Goal: Task Accomplishment & Management: Manage account settings

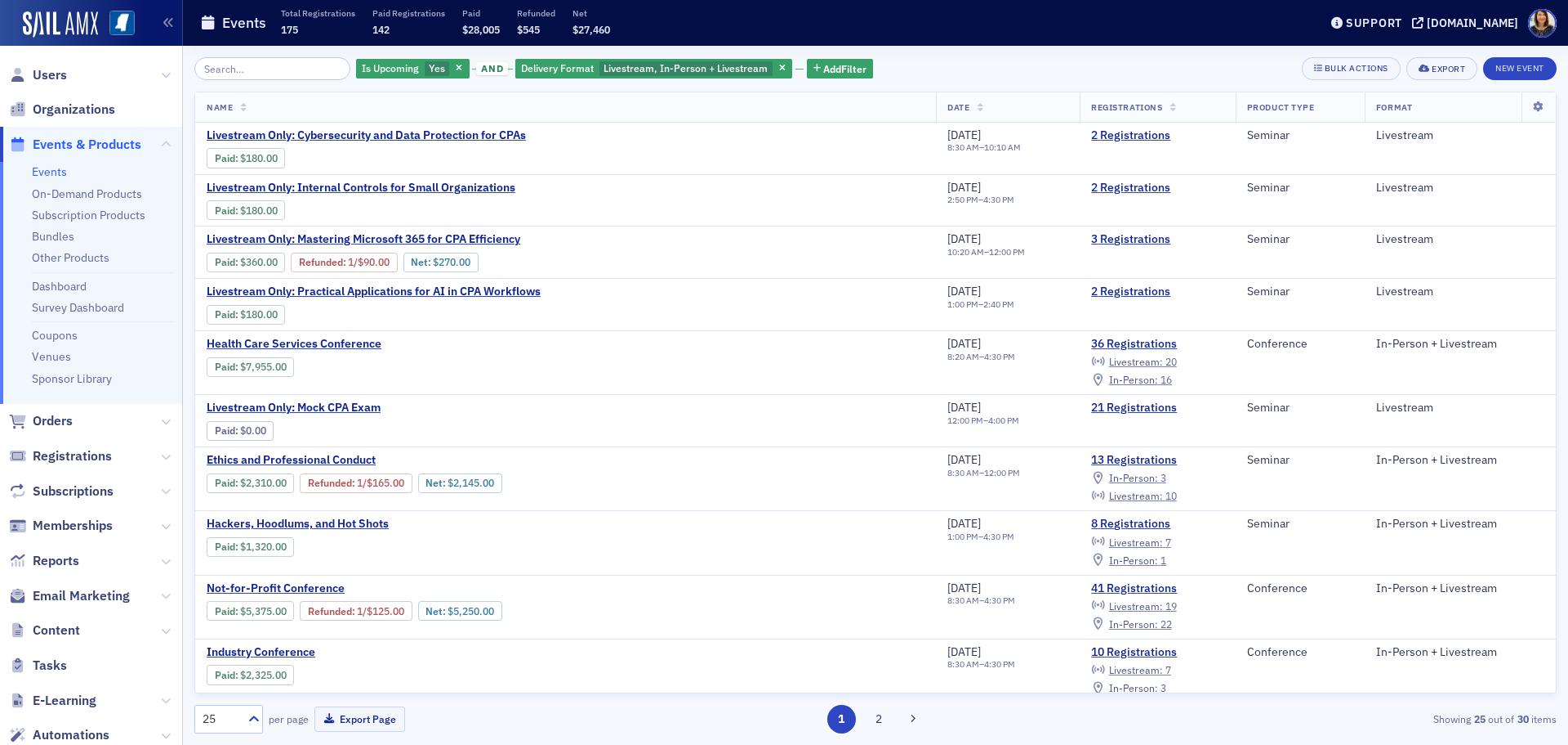
drag, startPoint x: 1556, startPoint y: 299, endPoint x: 1553, endPoint y: 323, distance: 24.2
click at [1553, 323] on div "Name Date Registrations Product Type Format Livestream Only: Cybersecurity and …" at bounding box center [875, 392] width 1362 height 601
click at [48, 73] on span "Users" at bounding box center [50, 74] width 35 height 18
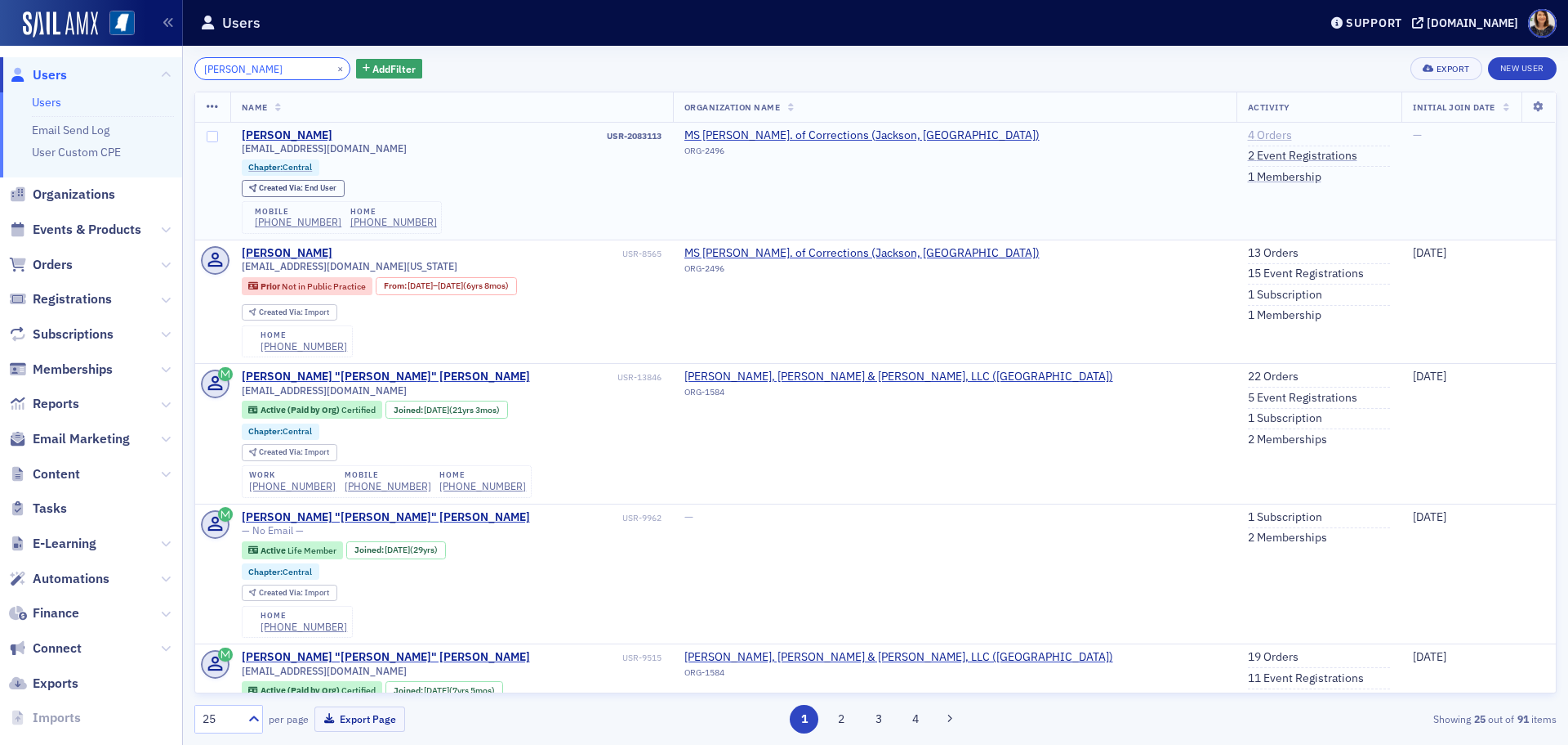
type input "derrick gar"
click at [1248, 130] on link "4 Orders" at bounding box center [1269, 136] width 44 height 15
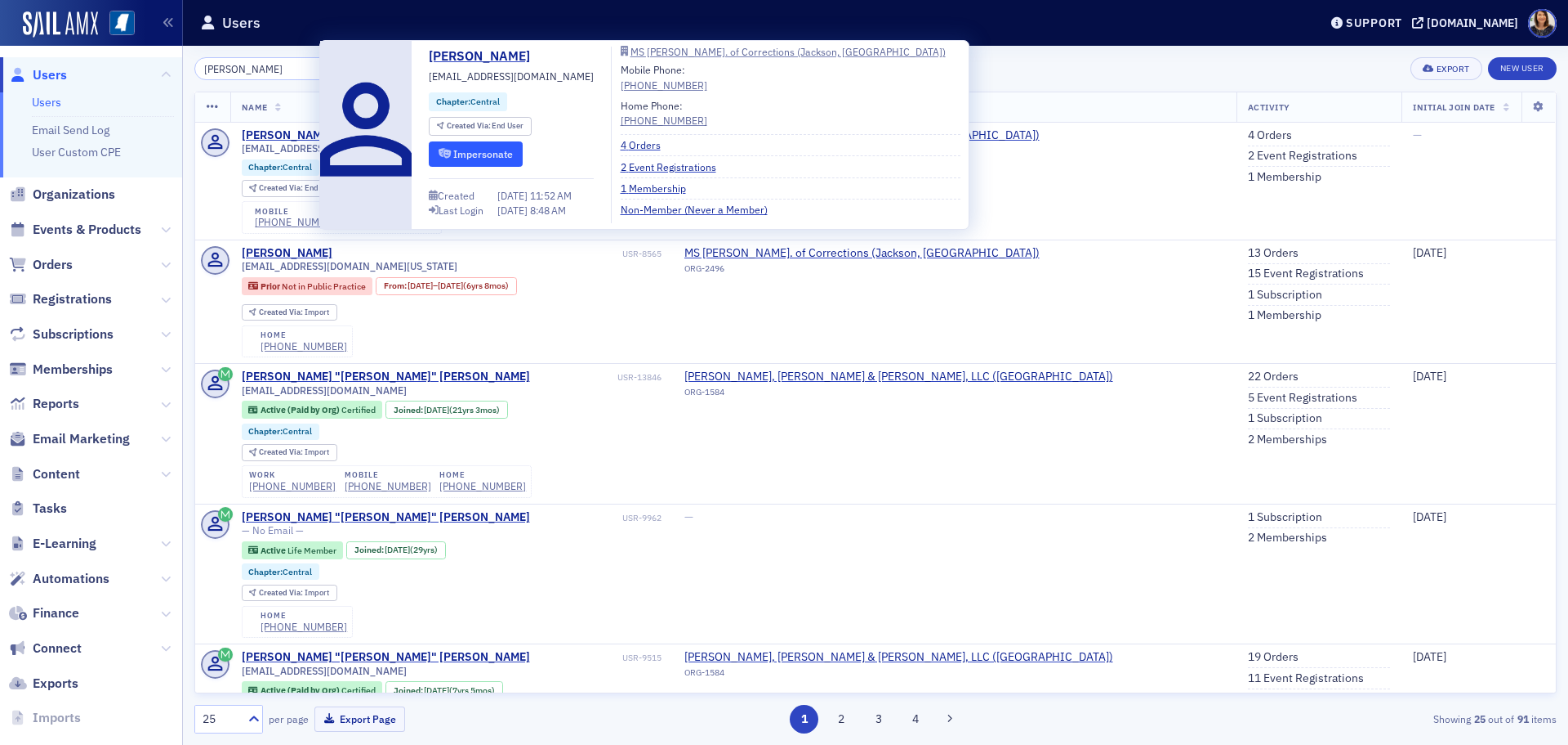
click at [469, 161] on button "Impersonate" at bounding box center [476, 154] width 94 height 25
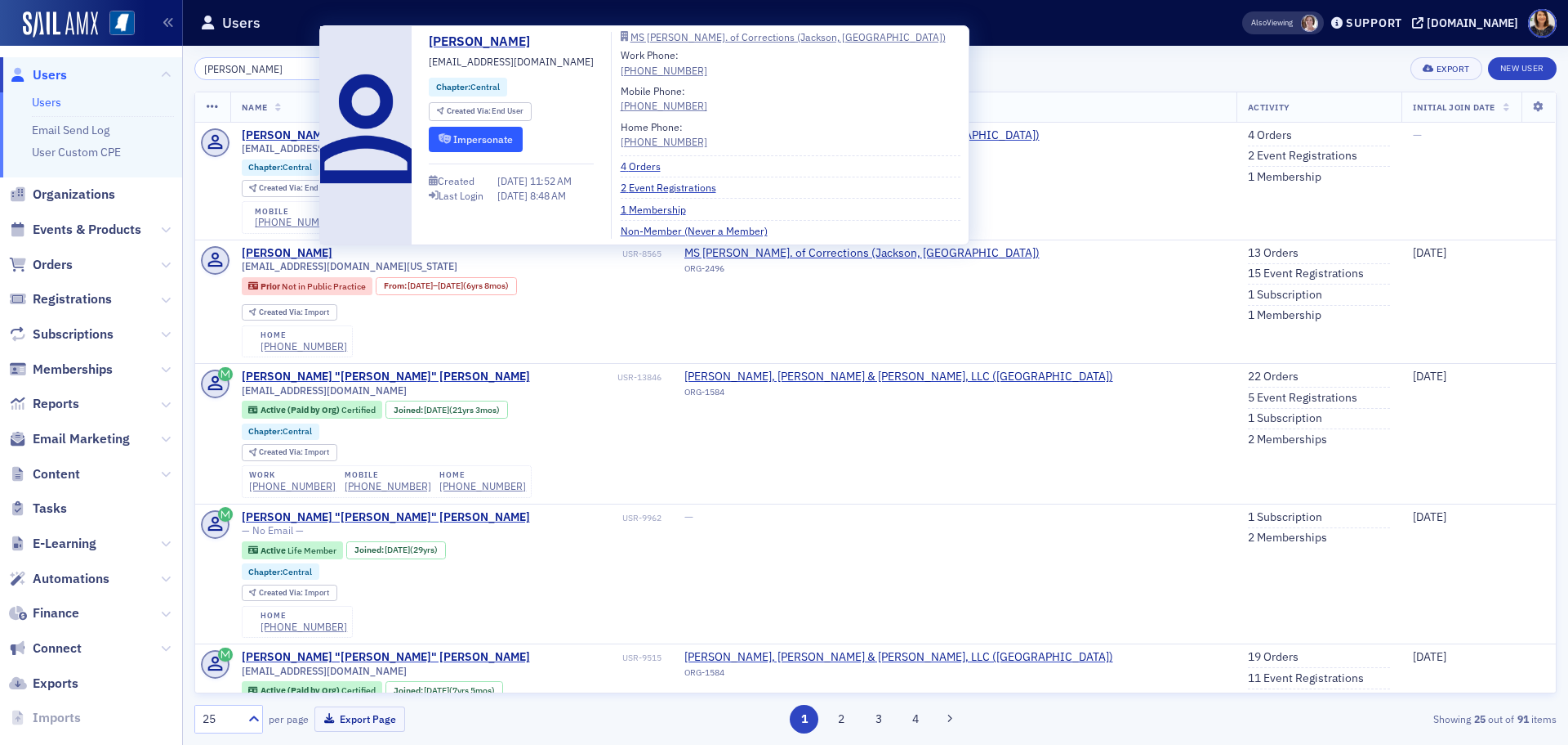
click at [496, 135] on button "Impersonate" at bounding box center [476, 139] width 94 height 25
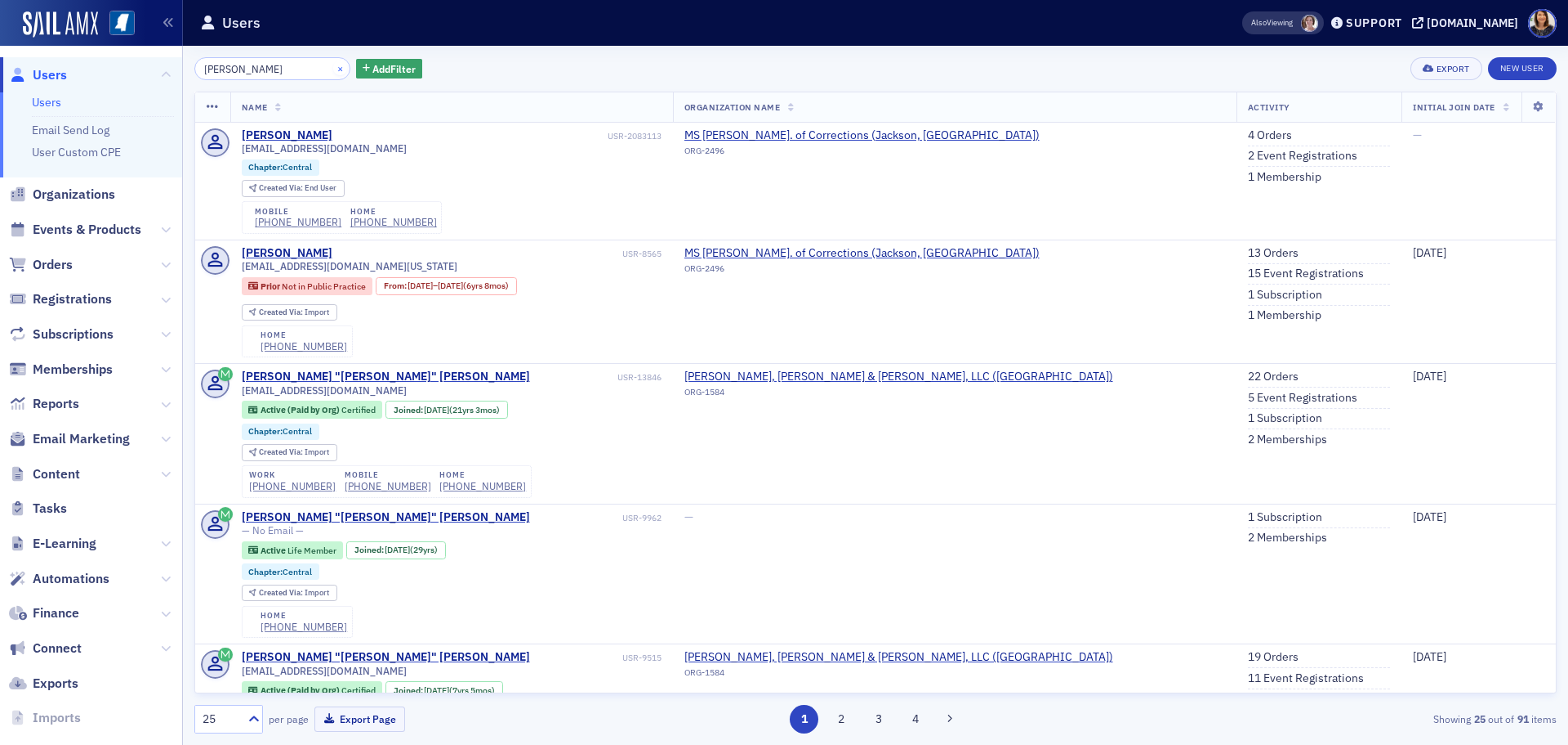
click at [333, 74] on div "×" at bounding box center [342, 69] width 17 height 21
click at [333, 69] on button "×" at bounding box center [341, 68] width 15 height 15
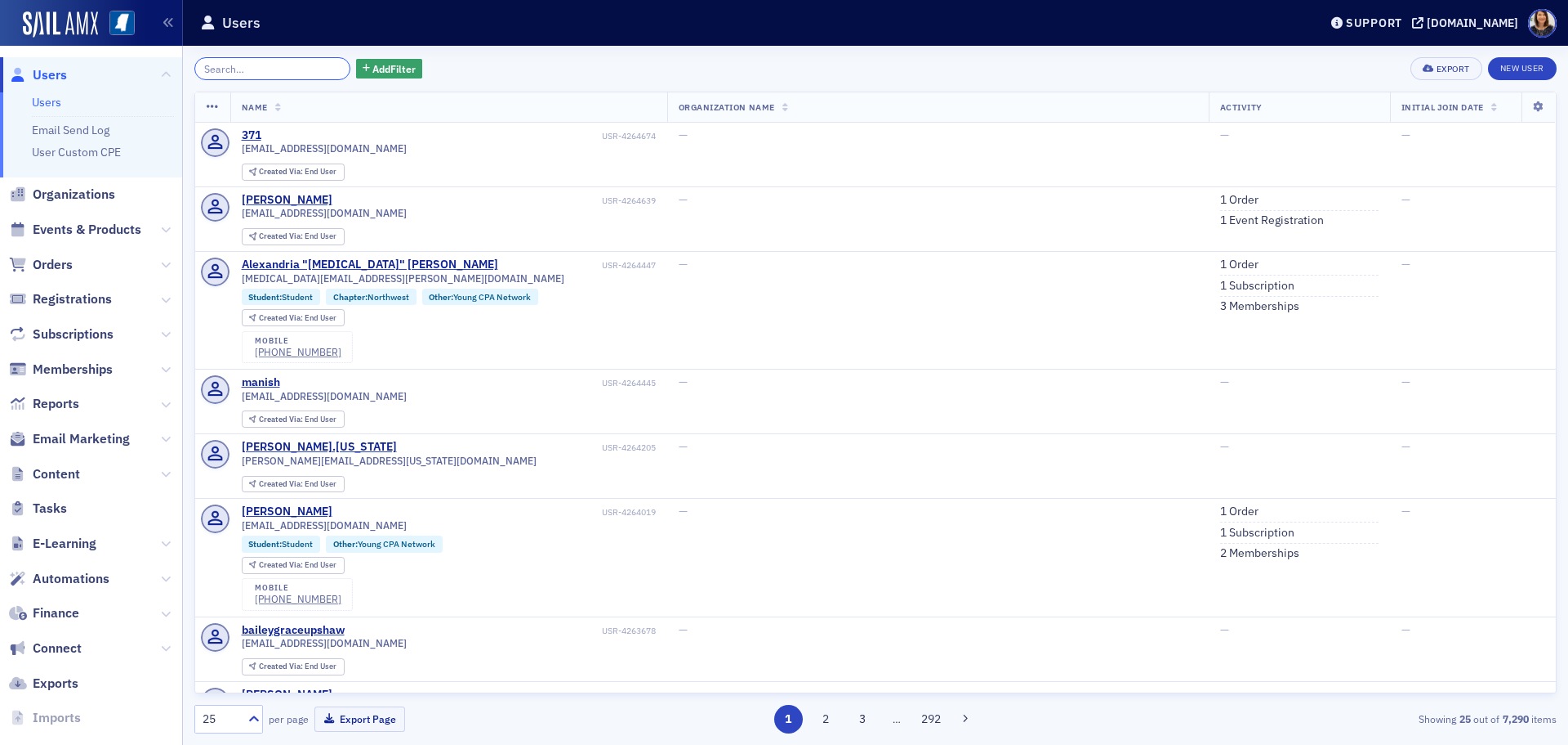
click at [289, 76] on input "search" at bounding box center [272, 69] width 156 height 23
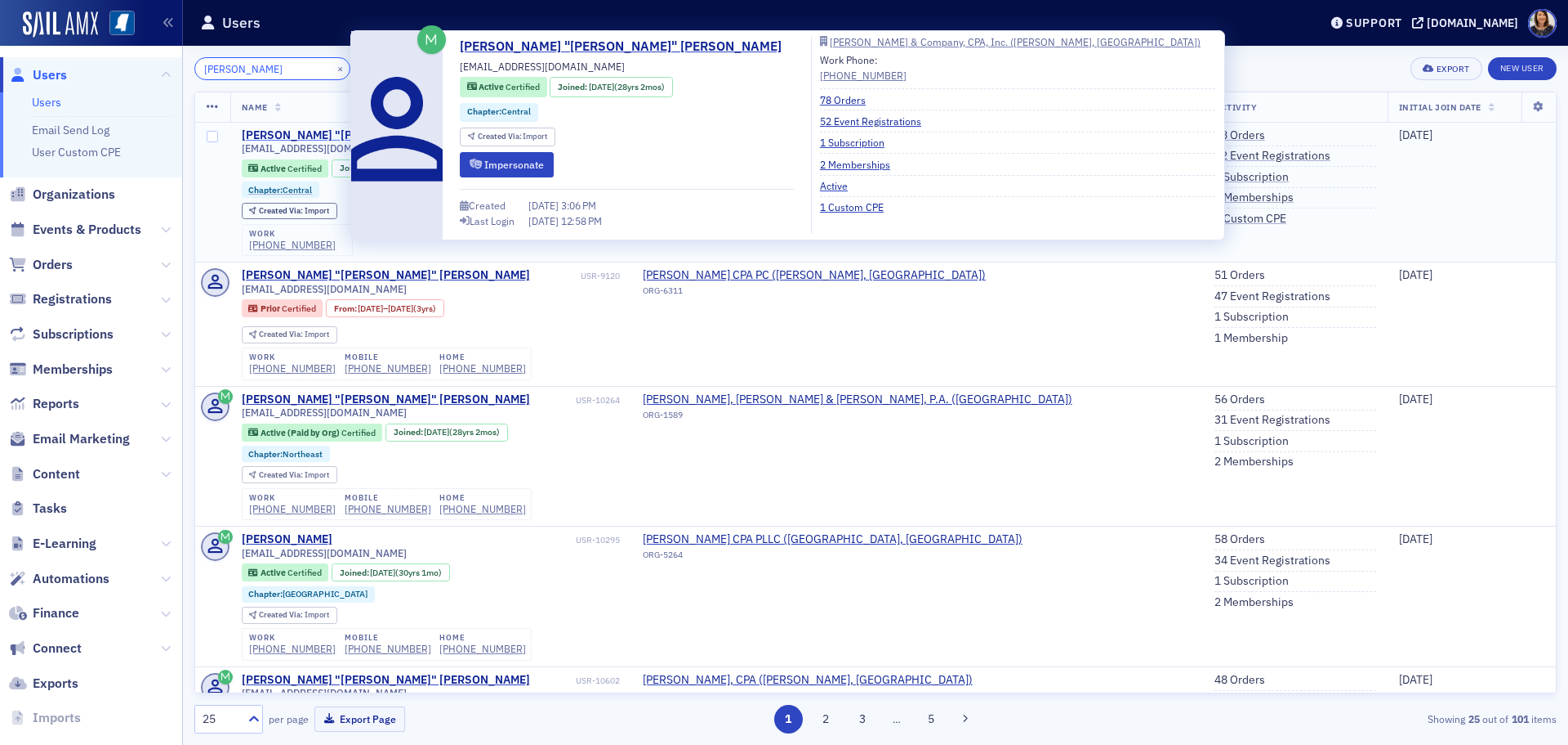
type input "ernie smith"
click at [308, 134] on div "Ernest "Ernie" Smith" at bounding box center [386, 136] width 288 height 15
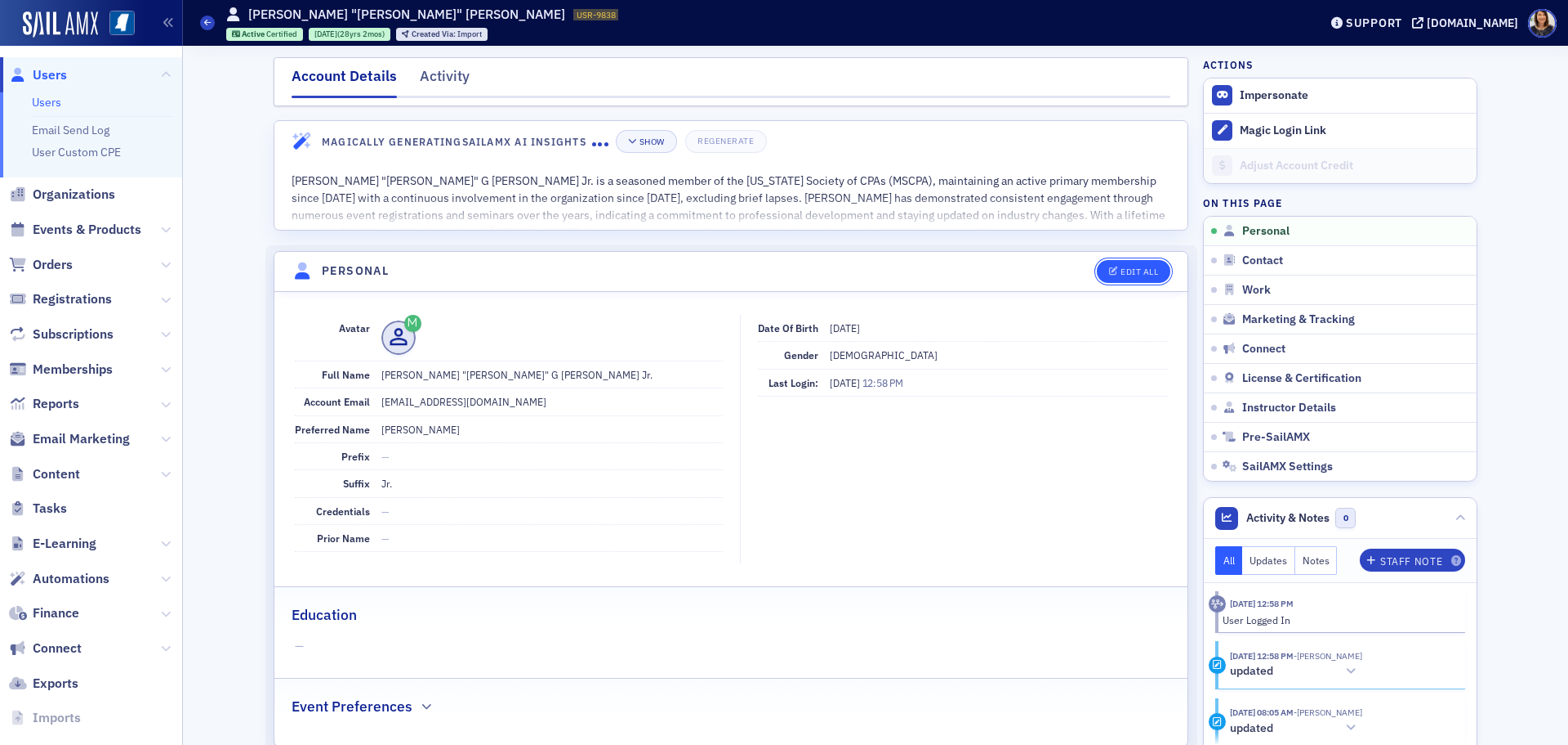
click at [1130, 272] on div "Edit All" at bounding box center [1140, 272] width 38 height 9
select select "US"
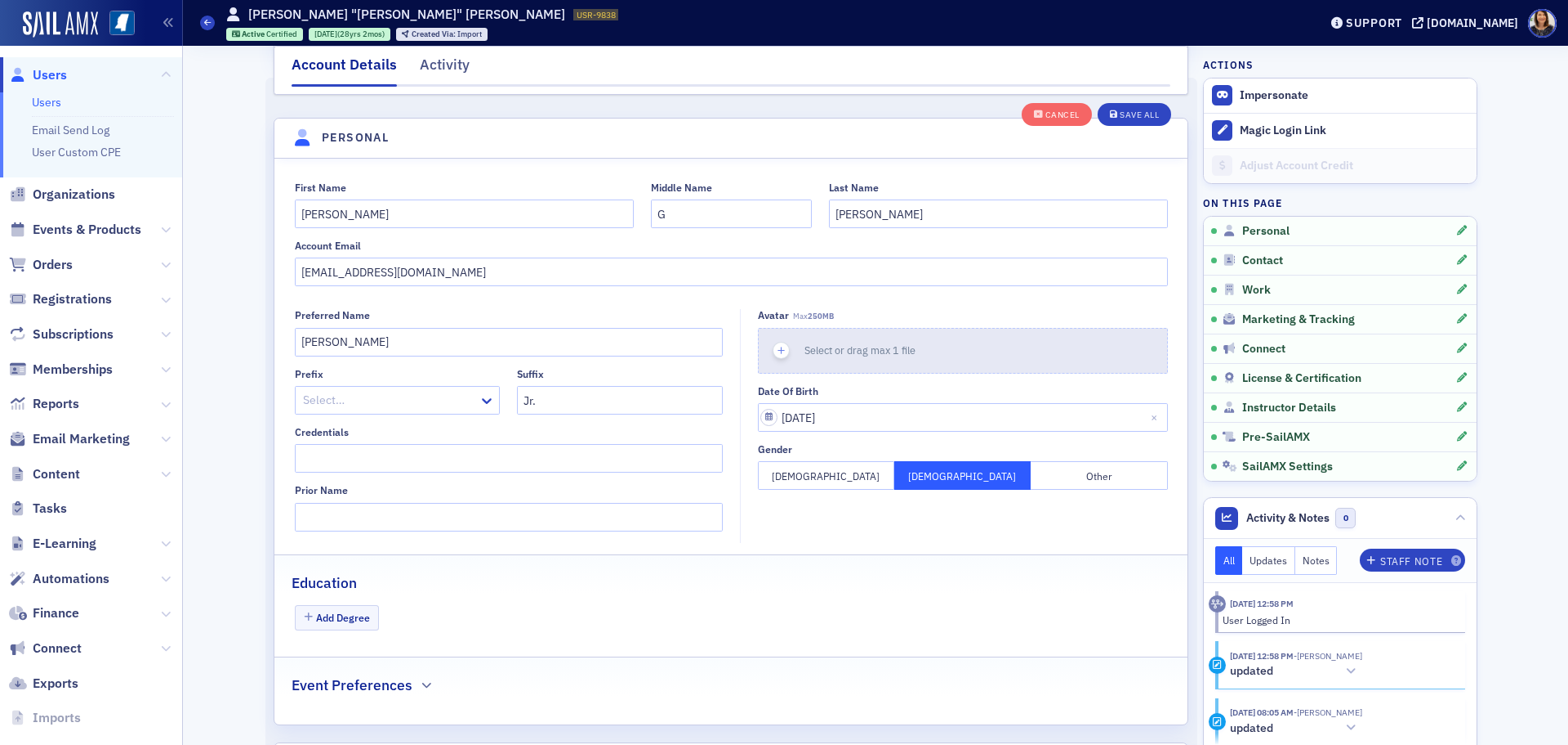
scroll to position [191, 0]
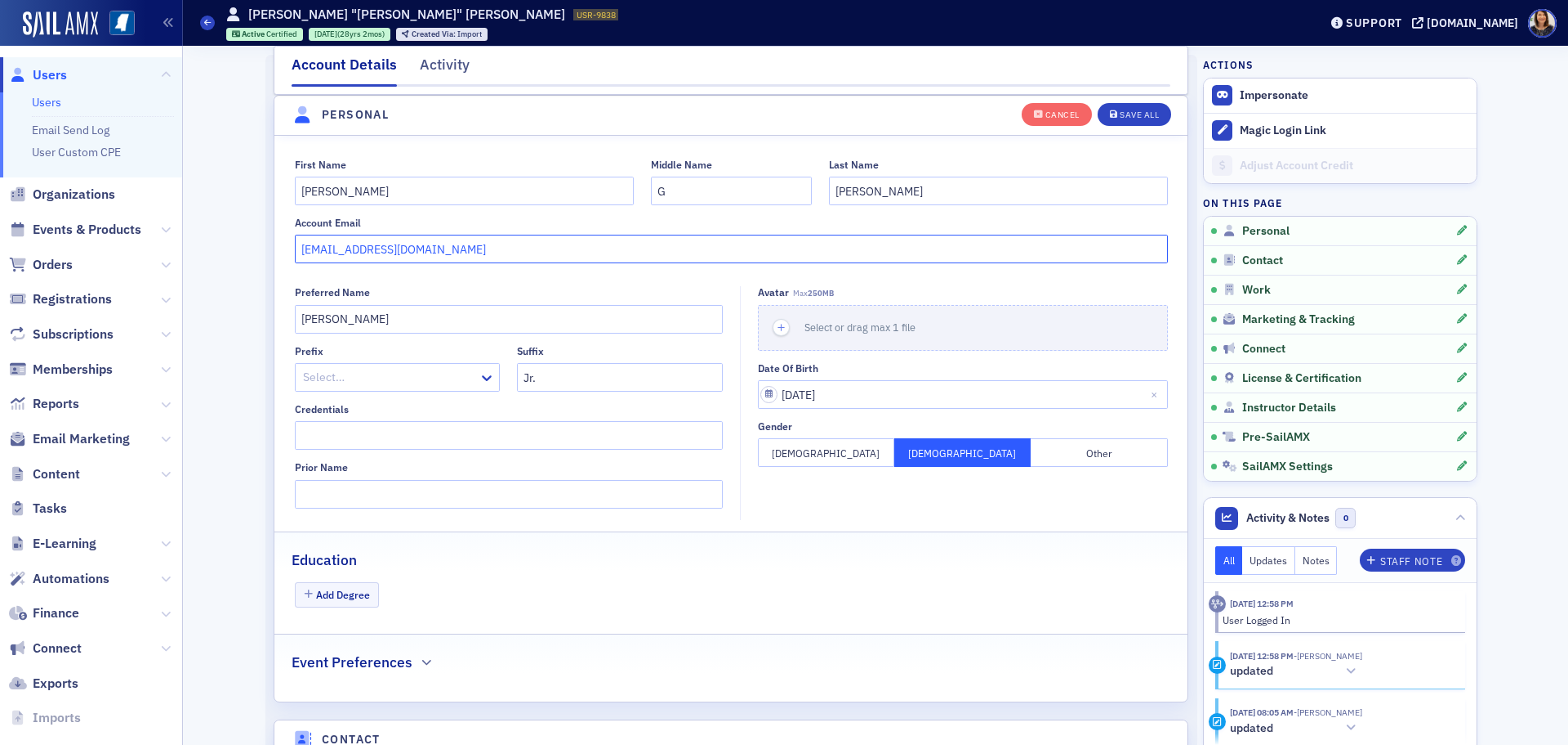
click at [551, 252] on input "smithcocpa@comcast.net" at bounding box center [731, 249] width 873 height 28
type input "s"
type input "esmith@smithandcocpa.net"
click at [1132, 112] on div "Save All" at bounding box center [1140, 115] width 39 height 9
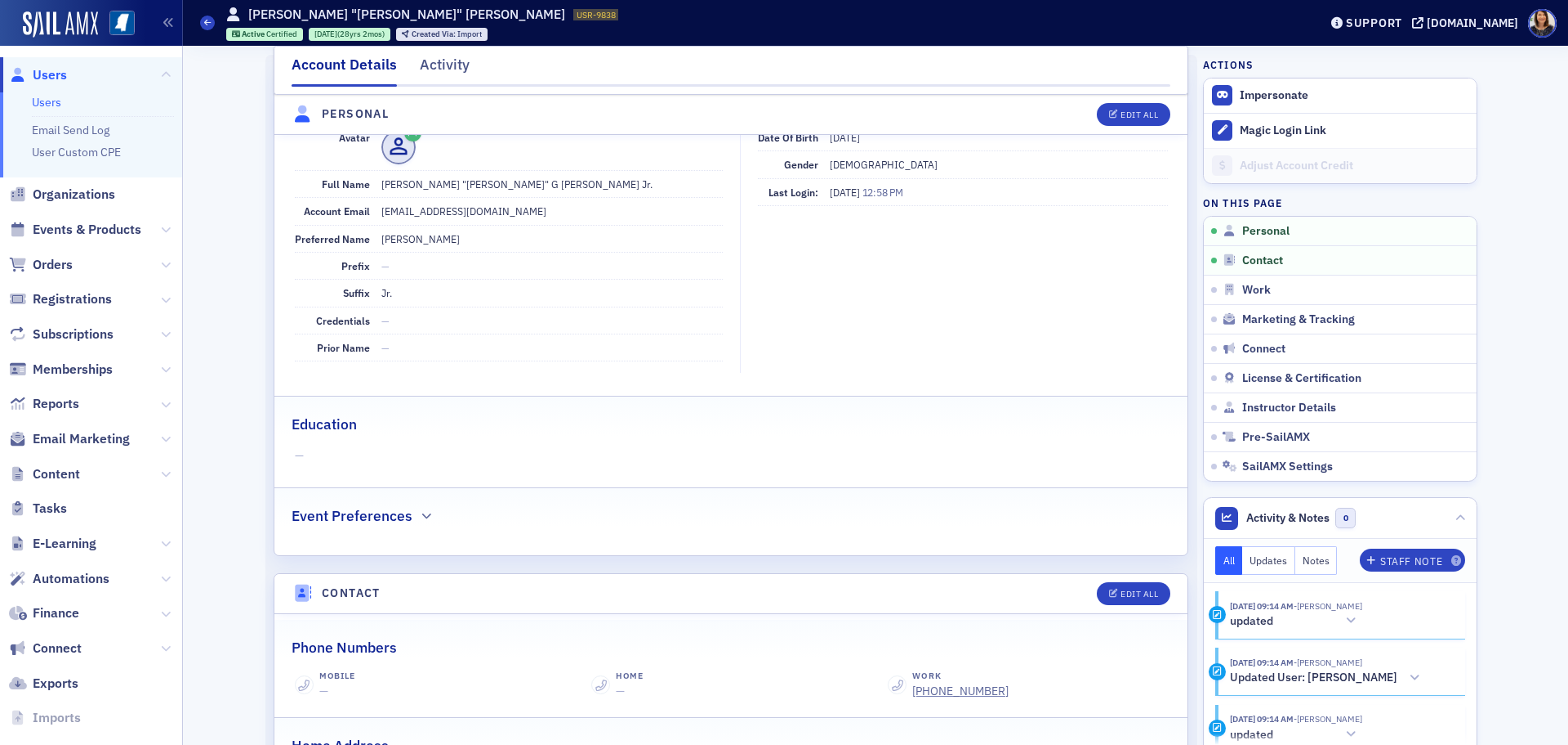
click at [47, 78] on span "Users" at bounding box center [50, 74] width 35 height 18
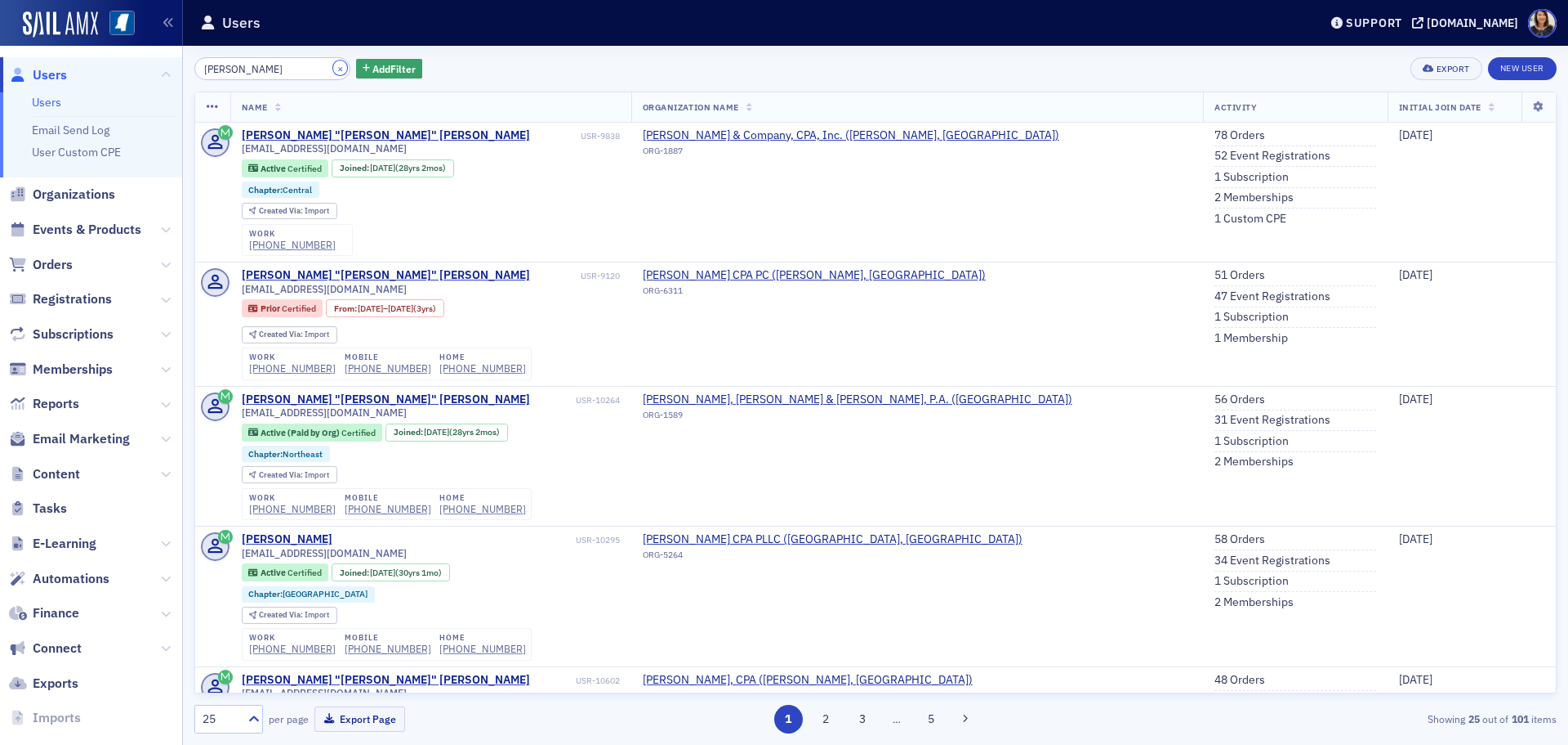
click at [333, 70] on button "×" at bounding box center [341, 68] width 15 height 15
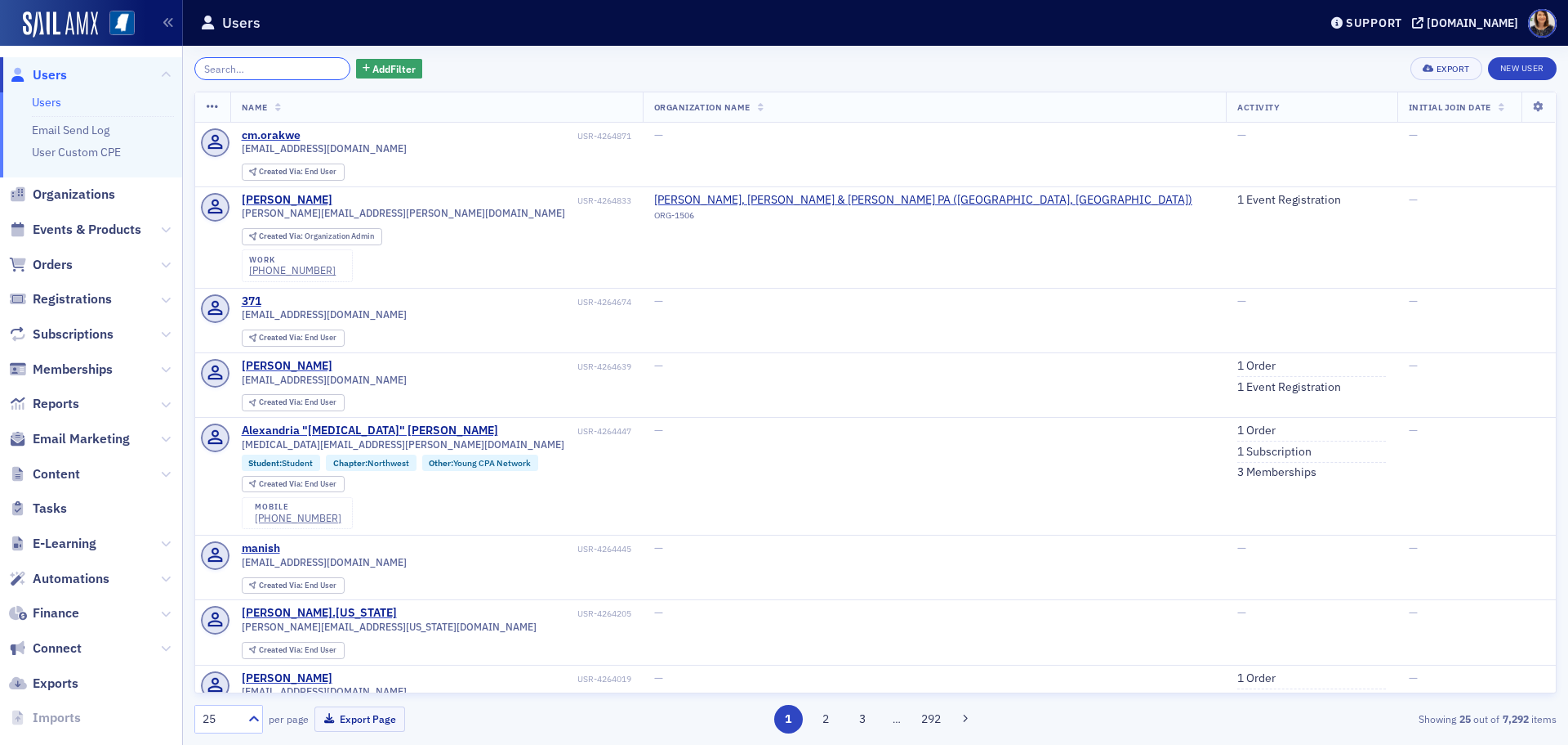
click at [268, 78] on input "search" at bounding box center [272, 69] width 156 height 23
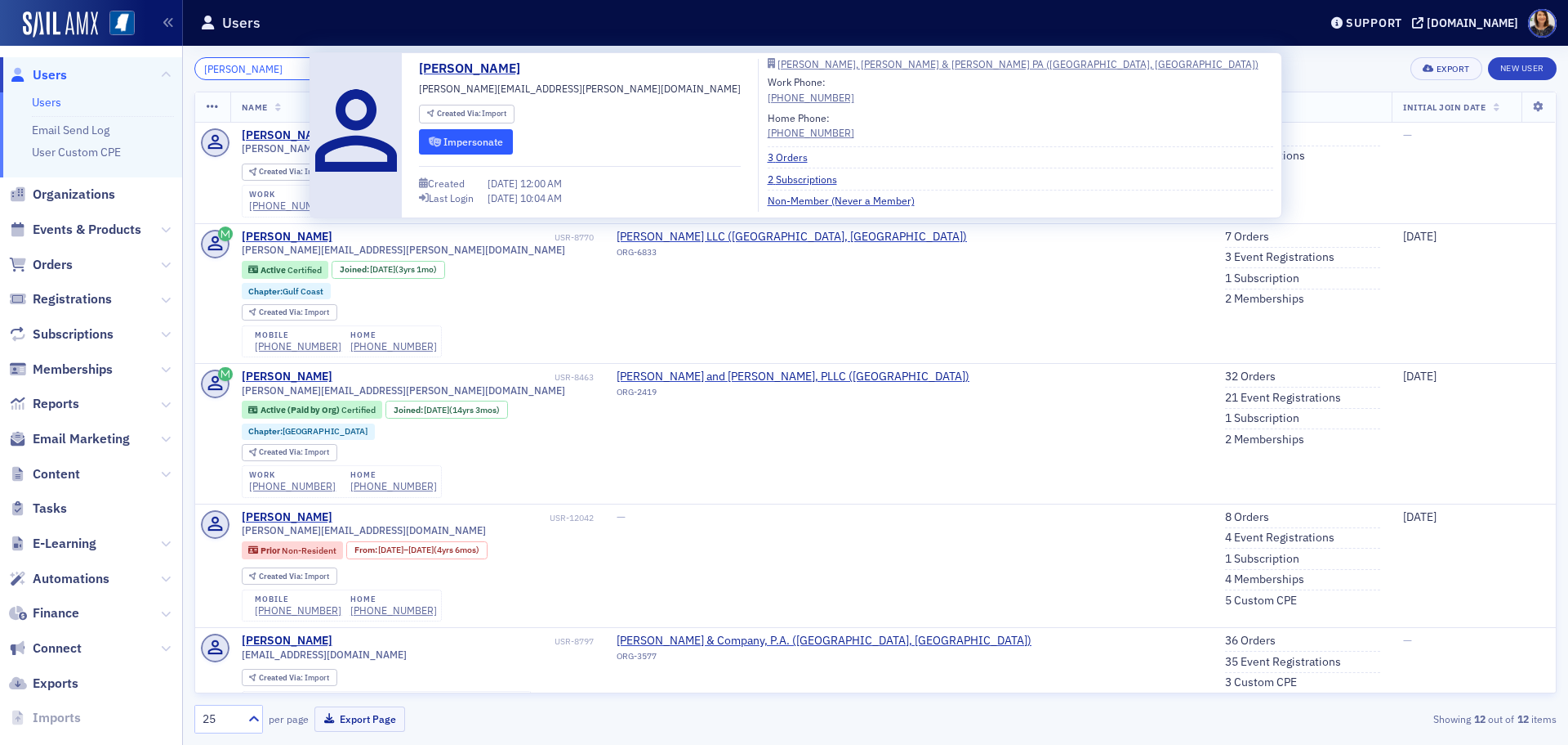
type input "dana cowar"
click at [466, 135] on button "Impersonate" at bounding box center [466, 141] width 94 height 25
click at [473, 139] on button "Impersonate" at bounding box center [466, 141] width 94 height 25
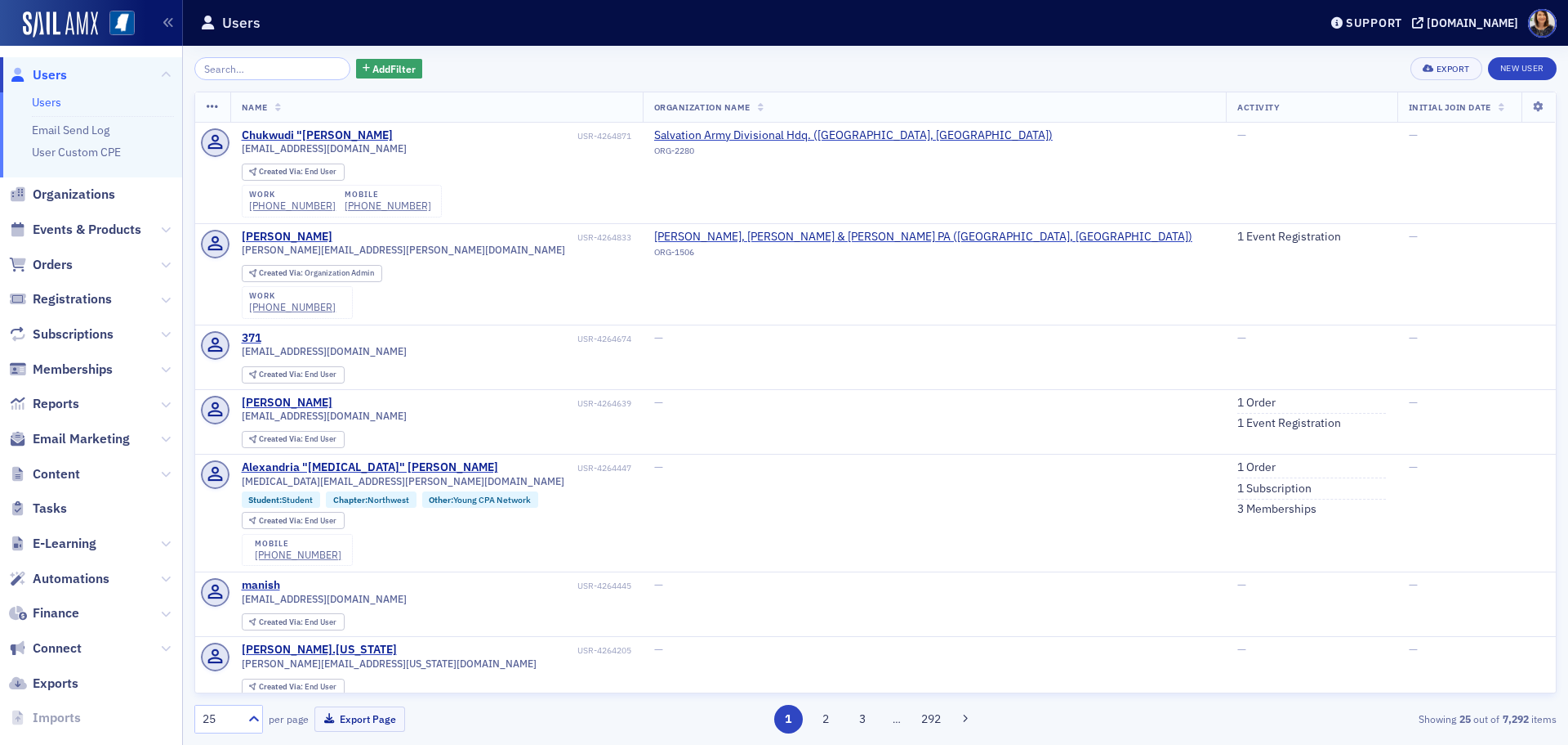
click at [248, 66] on input "search" at bounding box center [272, 69] width 156 height 23
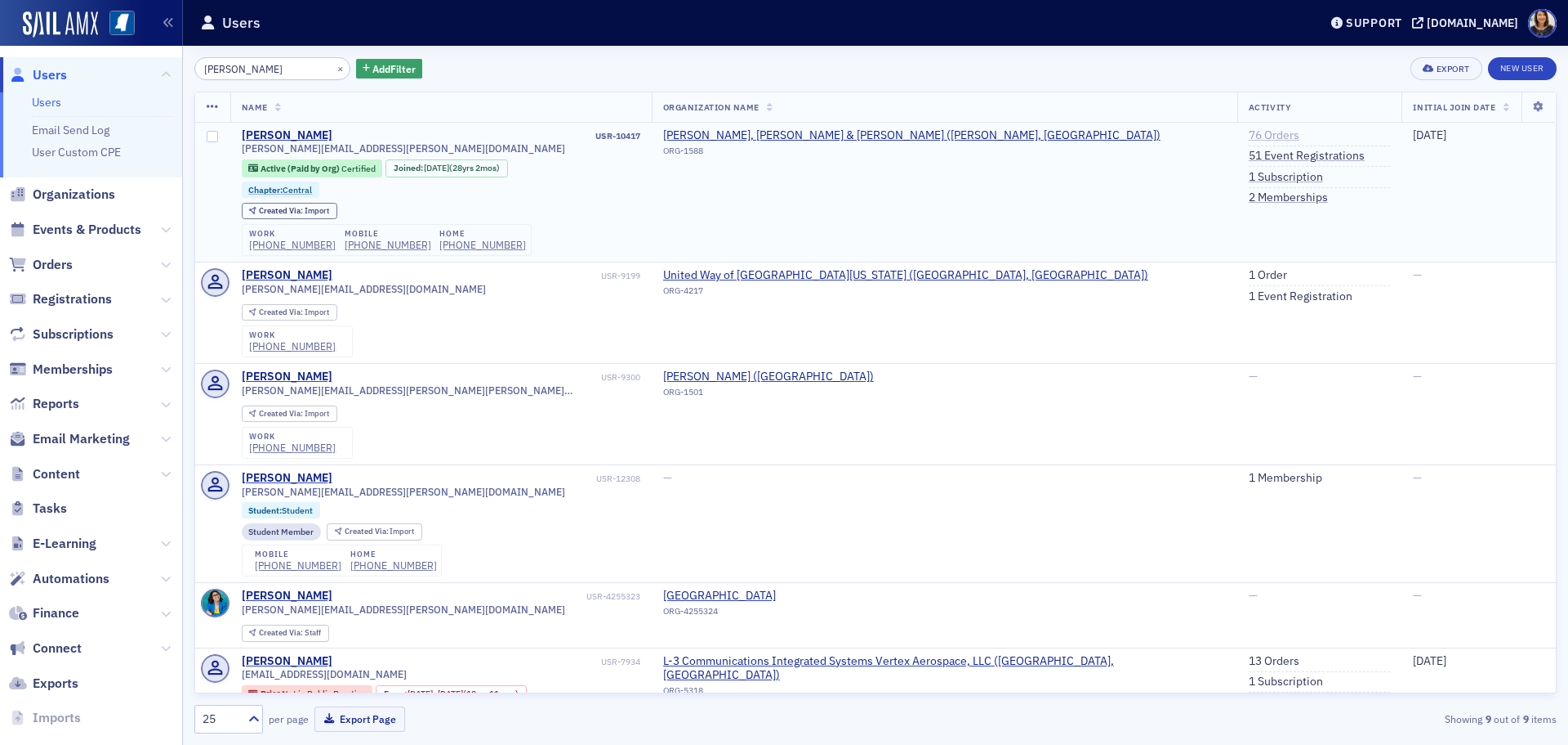
type input "[PERSON_NAME]"
click at [1249, 134] on link "76 Orders" at bounding box center [1274, 136] width 51 height 15
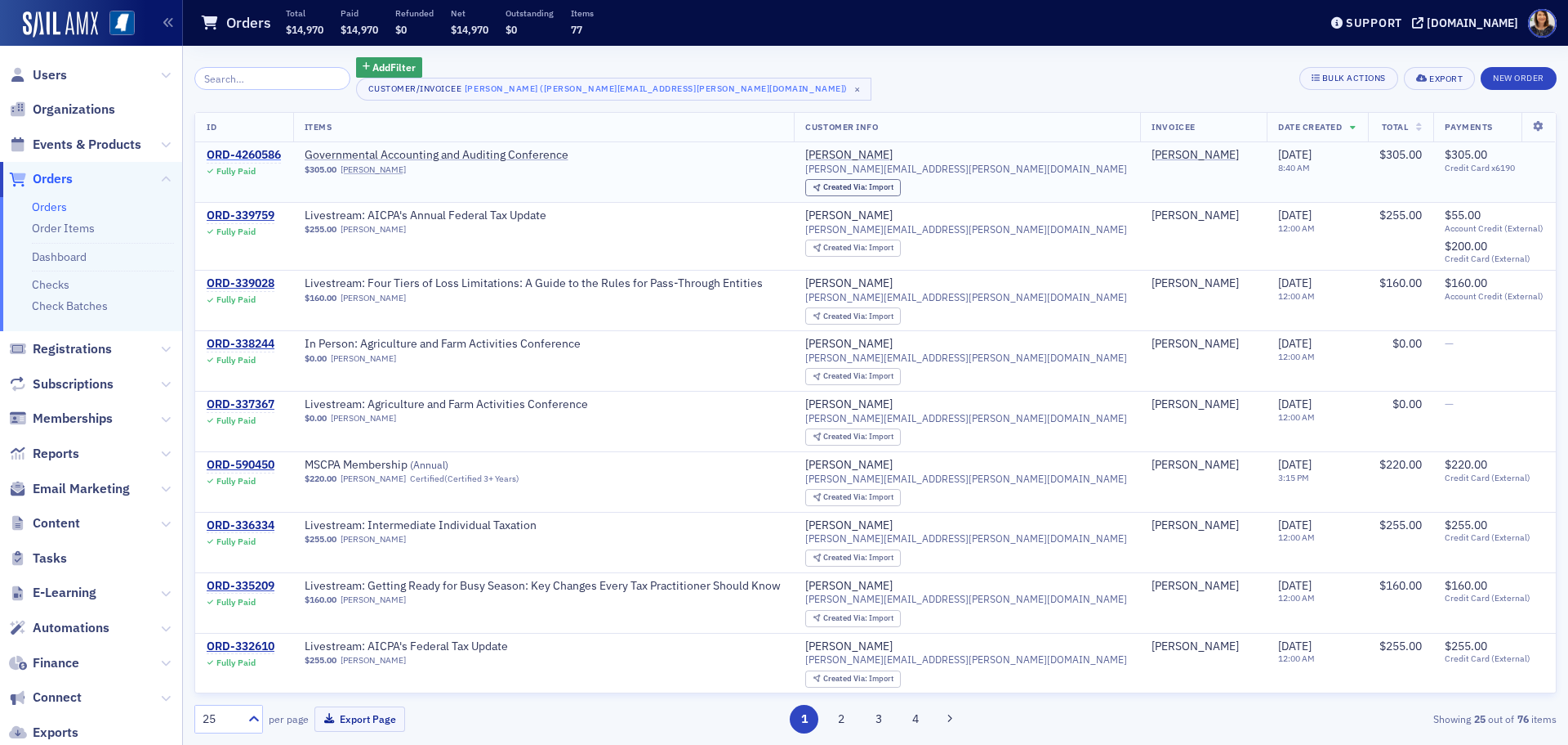
click at [234, 152] on div "ORD-4260586" at bounding box center [243, 155] width 74 height 15
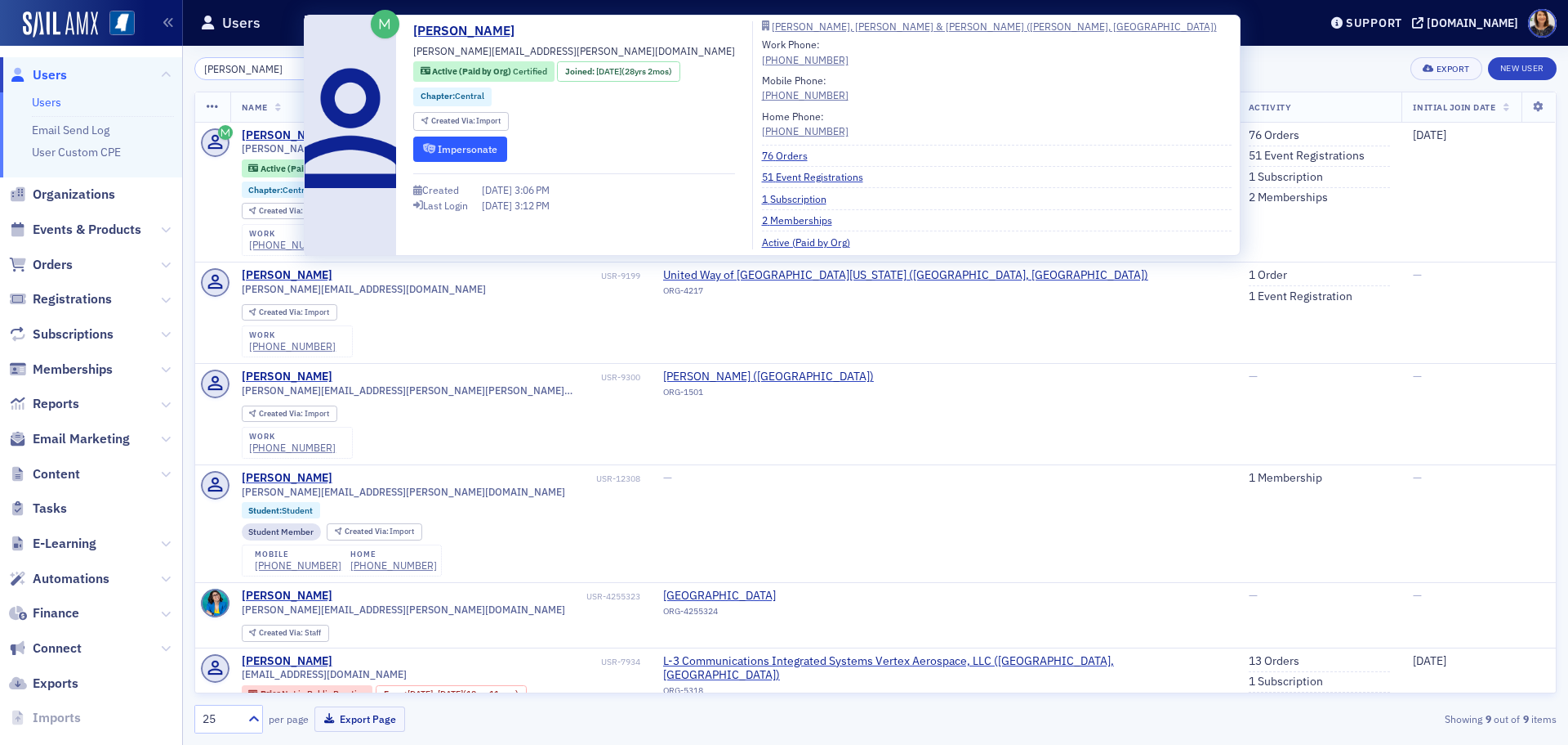
click at [459, 145] on button "Impersonate" at bounding box center [460, 148] width 94 height 25
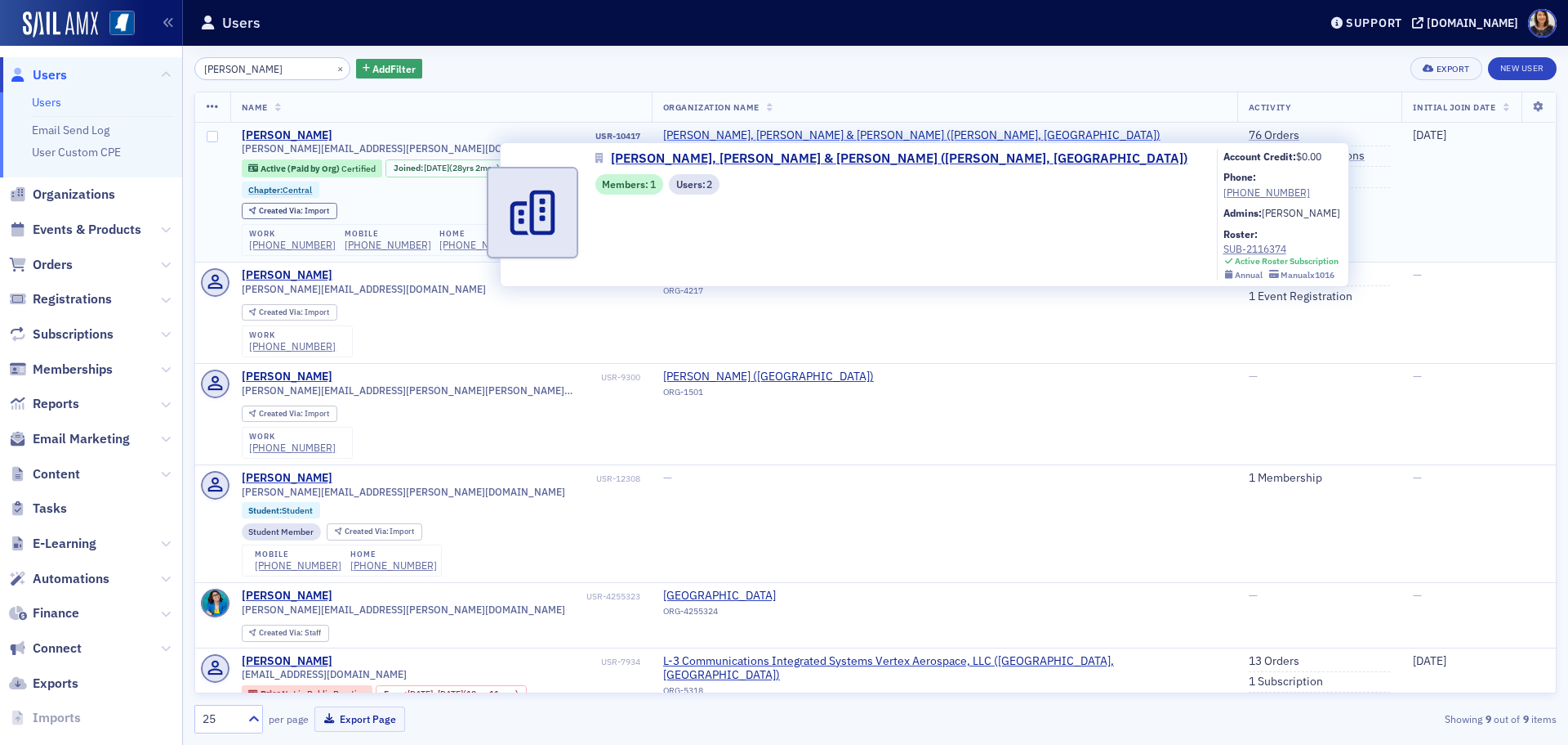
click at [744, 132] on span "[PERSON_NAME], [PERSON_NAME] & [PERSON_NAME] ([PERSON_NAME], [GEOGRAPHIC_DATA])" at bounding box center [912, 136] width 498 height 15
select select "US"
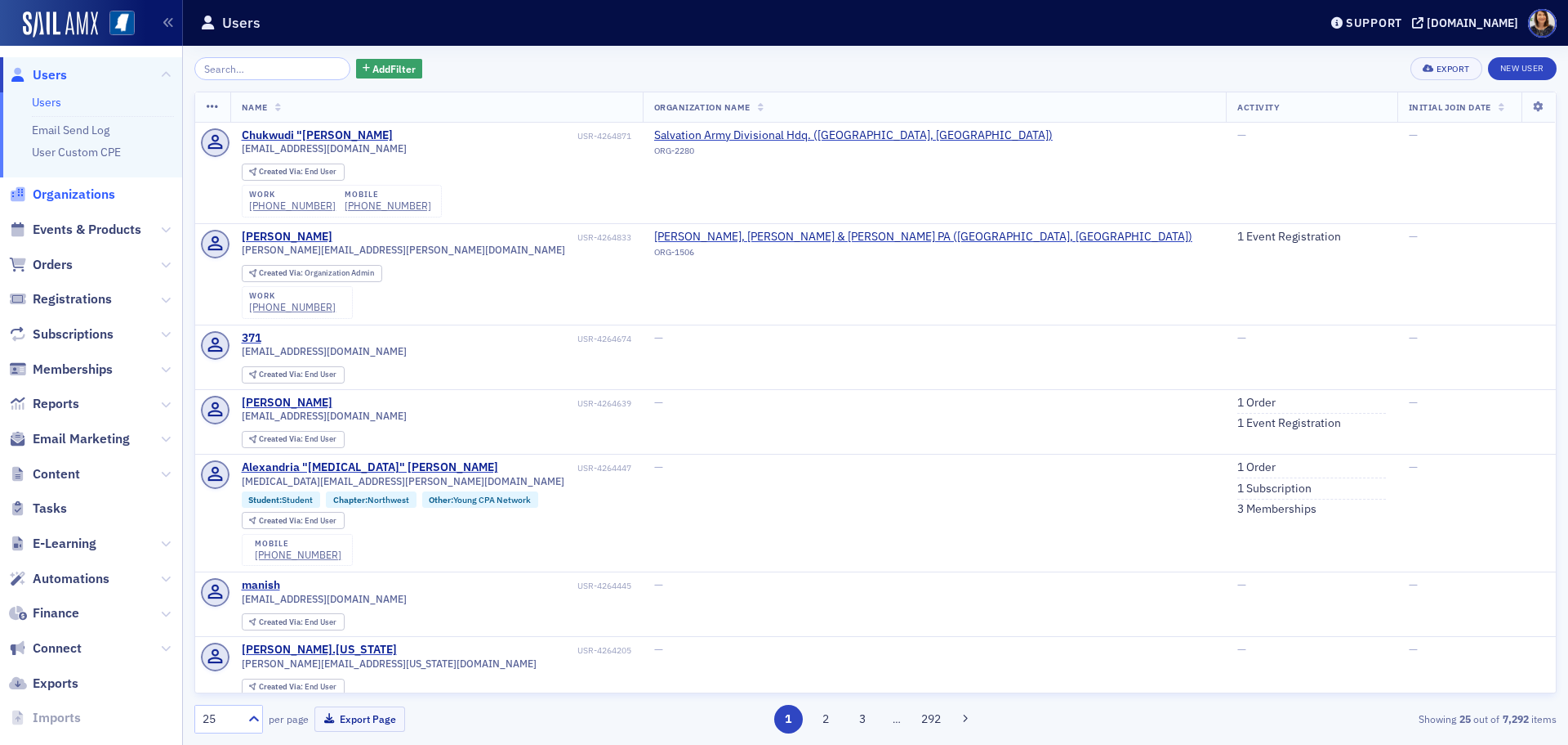
click at [60, 194] on span "Organizations" at bounding box center [74, 194] width 83 height 18
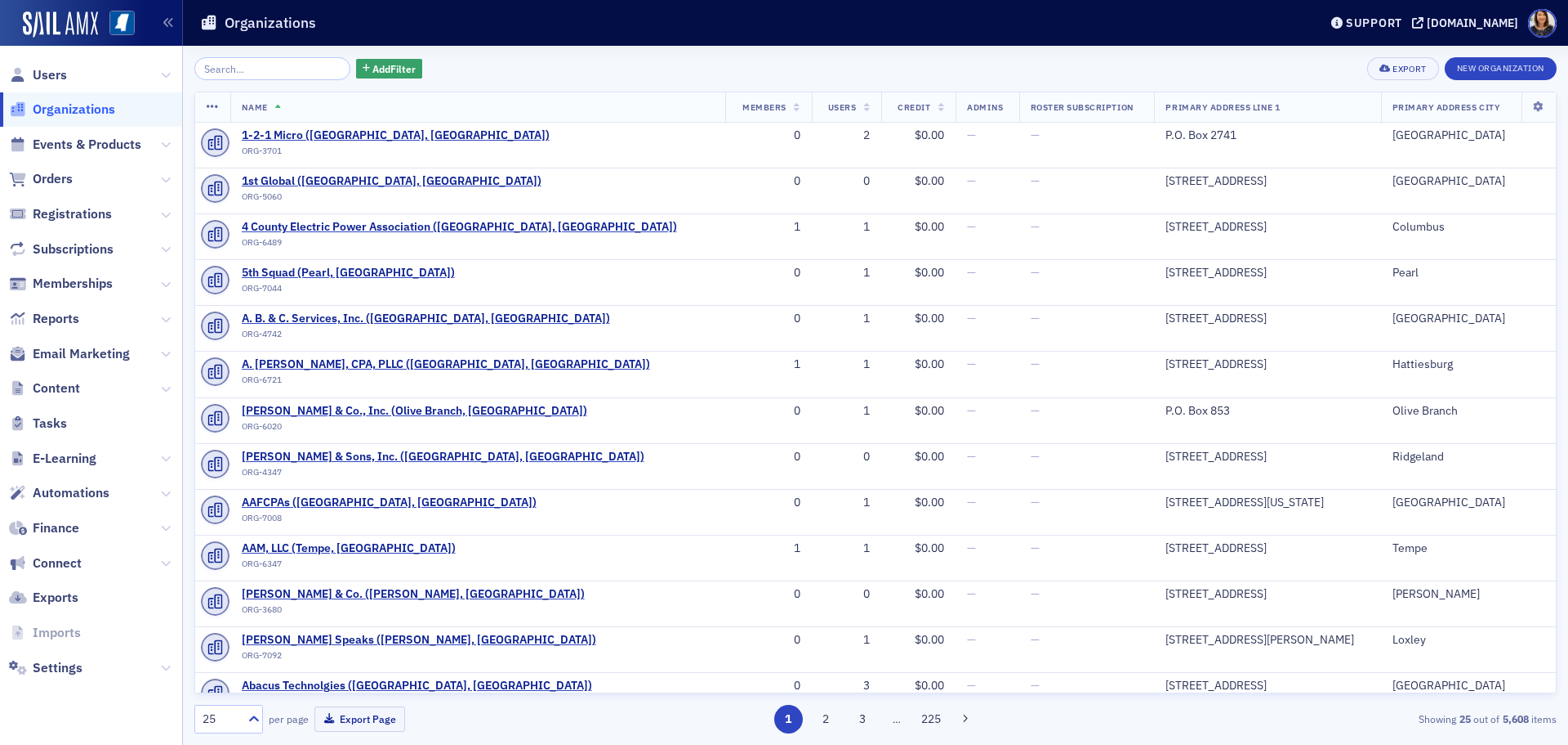
click at [311, 74] on input "search" at bounding box center [272, 69] width 156 height 23
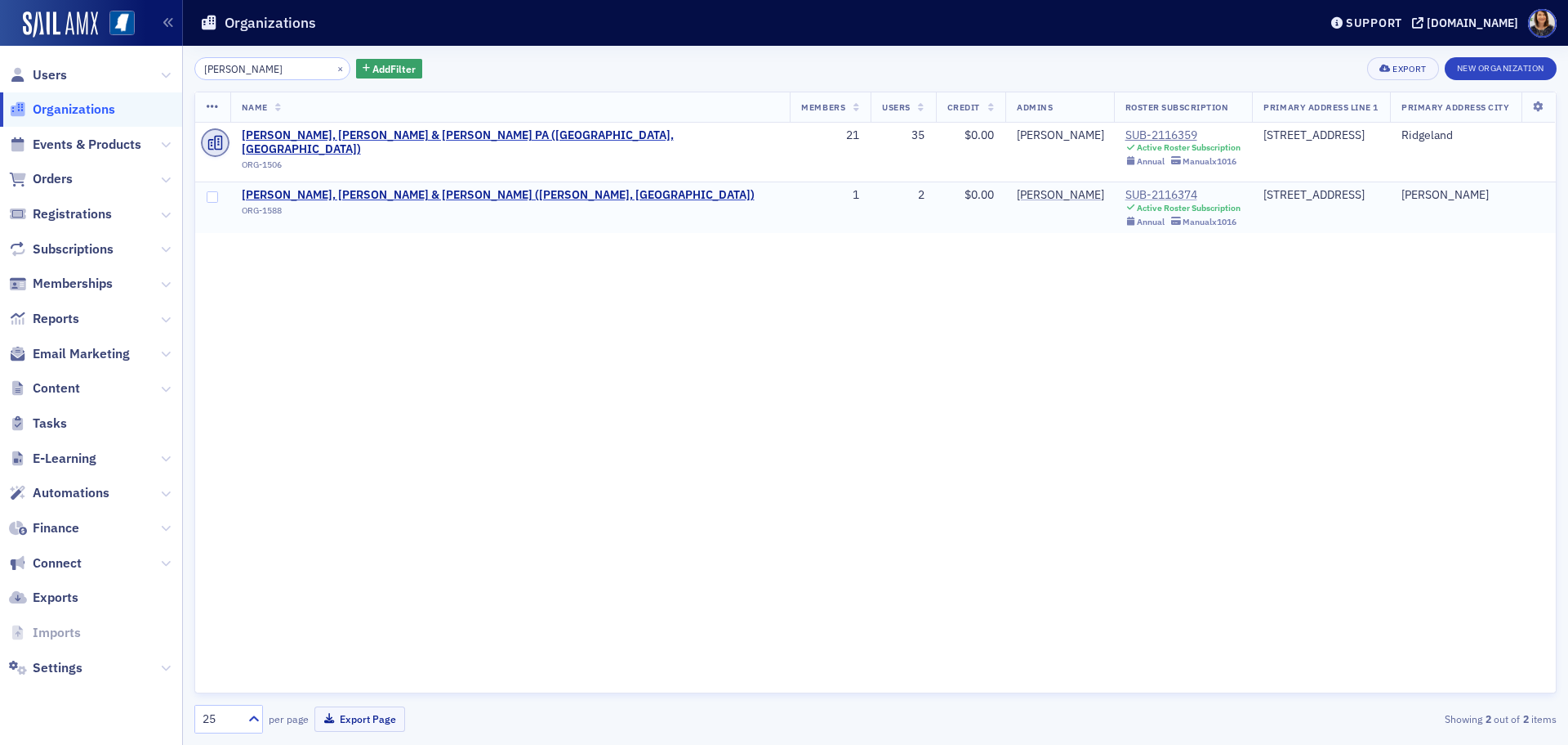
type input "matthews"
click at [1126, 188] on div "SUB-2116374" at bounding box center [1184, 195] width 116 height 15
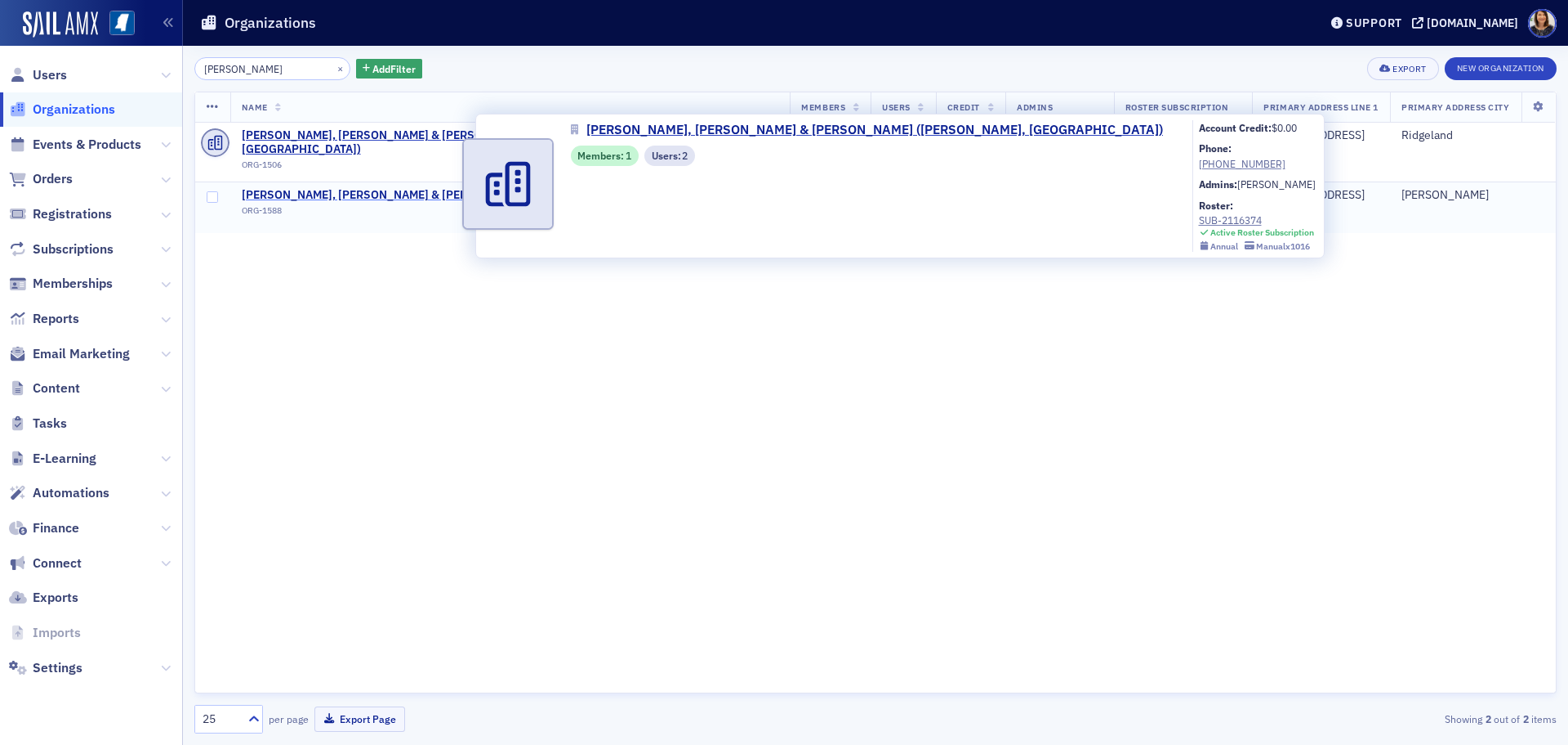
click at [322, 188] on span "[PERSON_NAME], [PERSON_NAME] & [PERSON_NAME] ([PERSON_NAME], [GEOGRAPHIC_DATA])" at bounding box center [499, 195] width 513 height 15
select select "US"
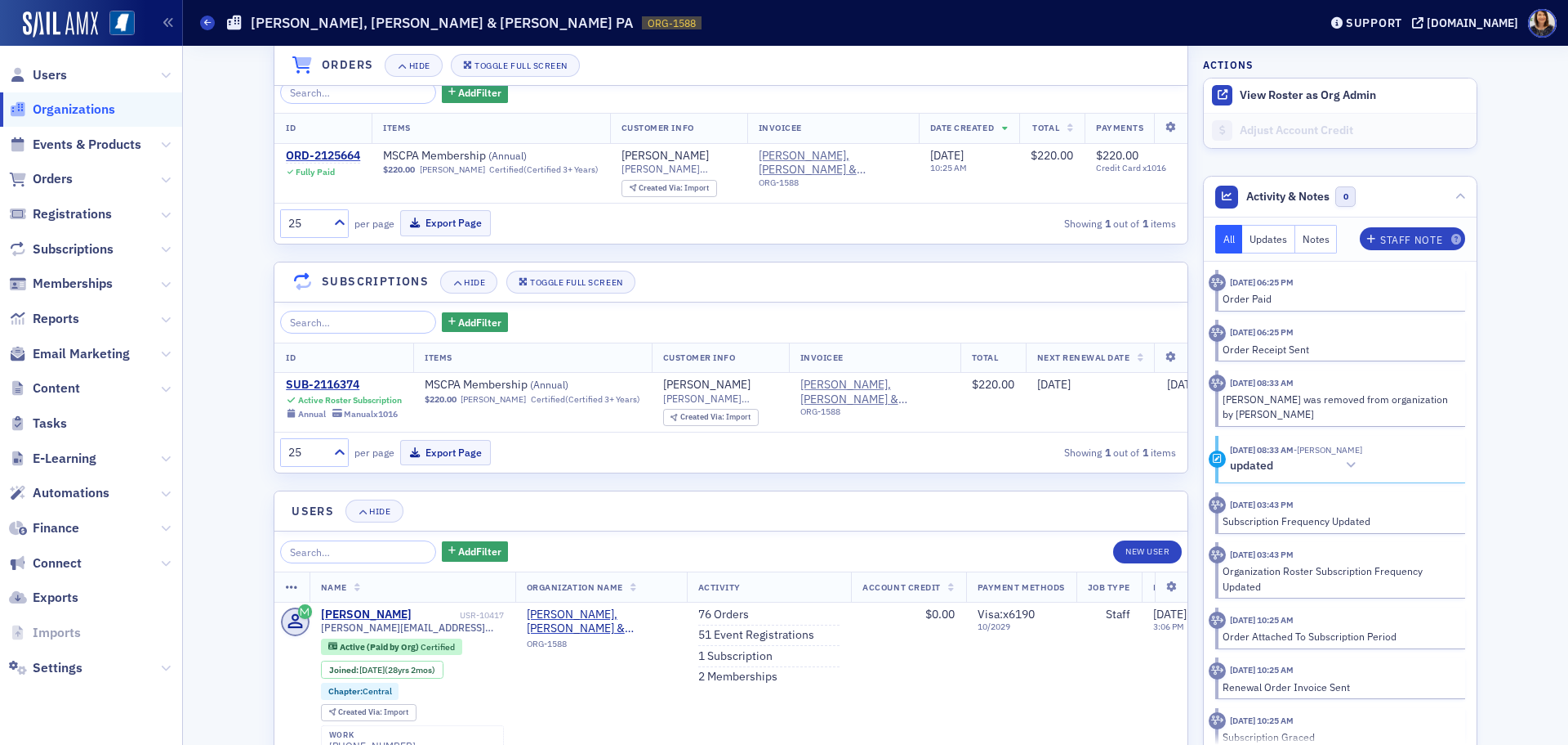
scroll to position [1168, 0]
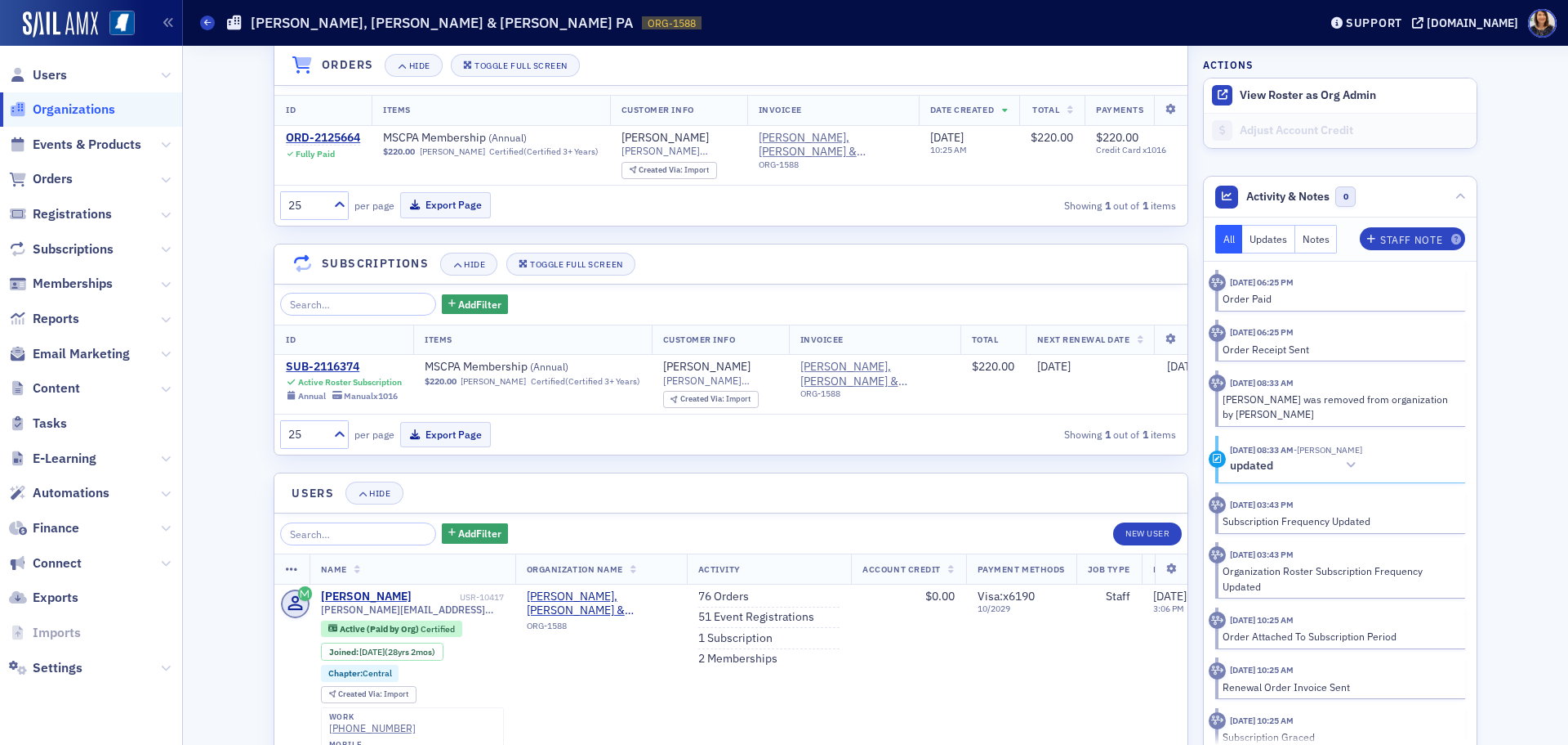
drag, startPoint x: 1518, startPoint y: 503, endPoint x: 1515, endPoint y: 544, distance: 41.1
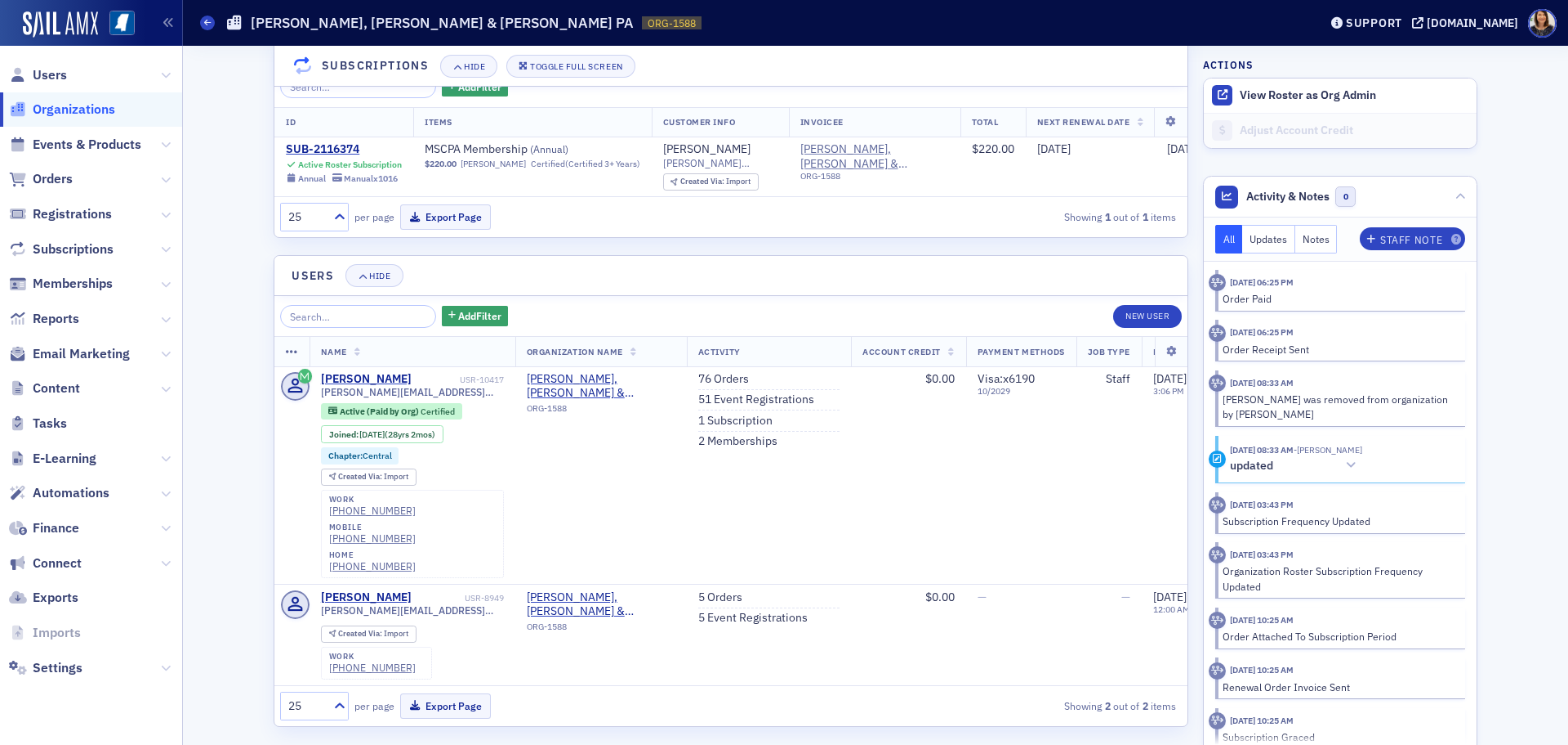
scroll to position [1393, 0]
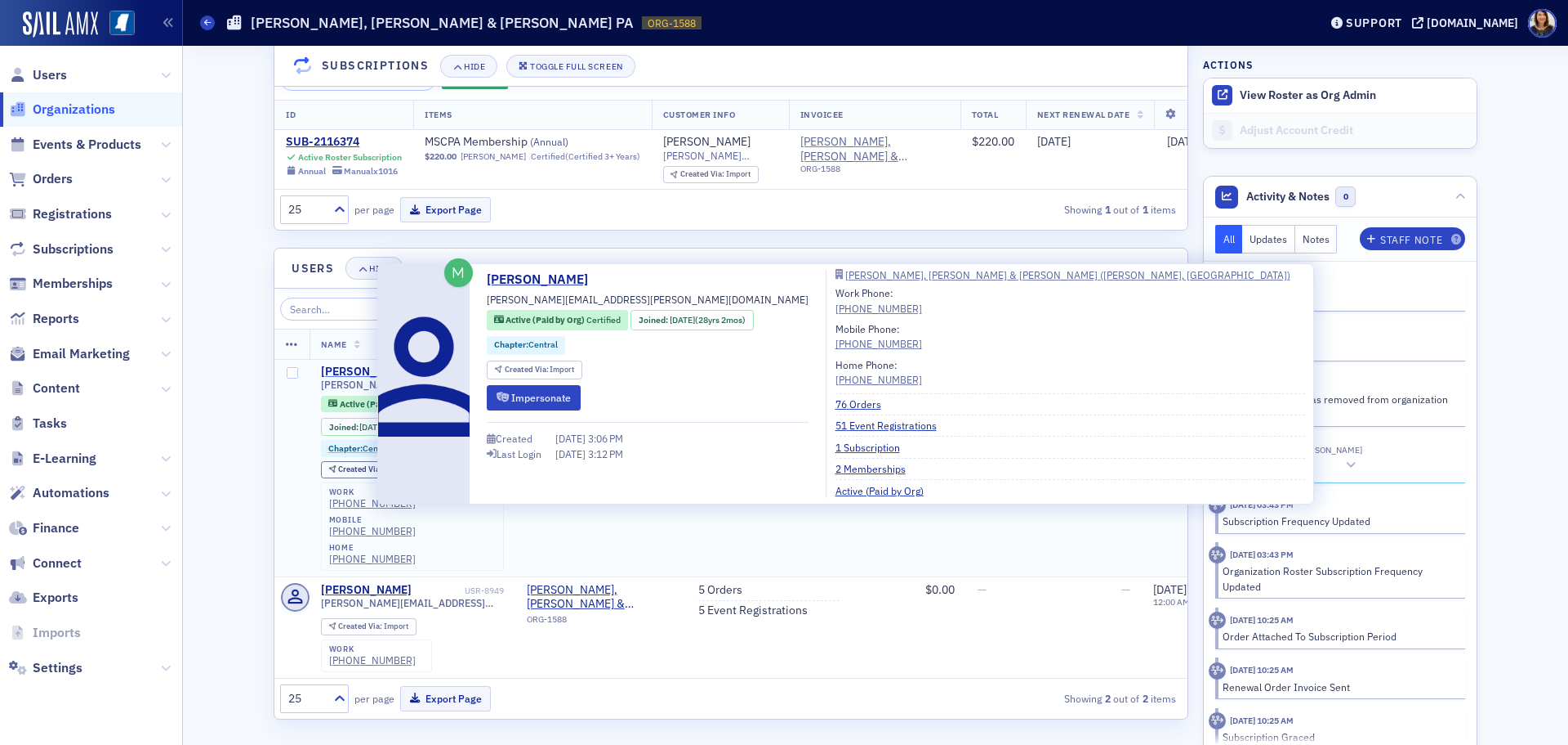
click at [370, 380] on div "[PERSON_NAME]" at bounding box center [366, 372] width 91 height 15
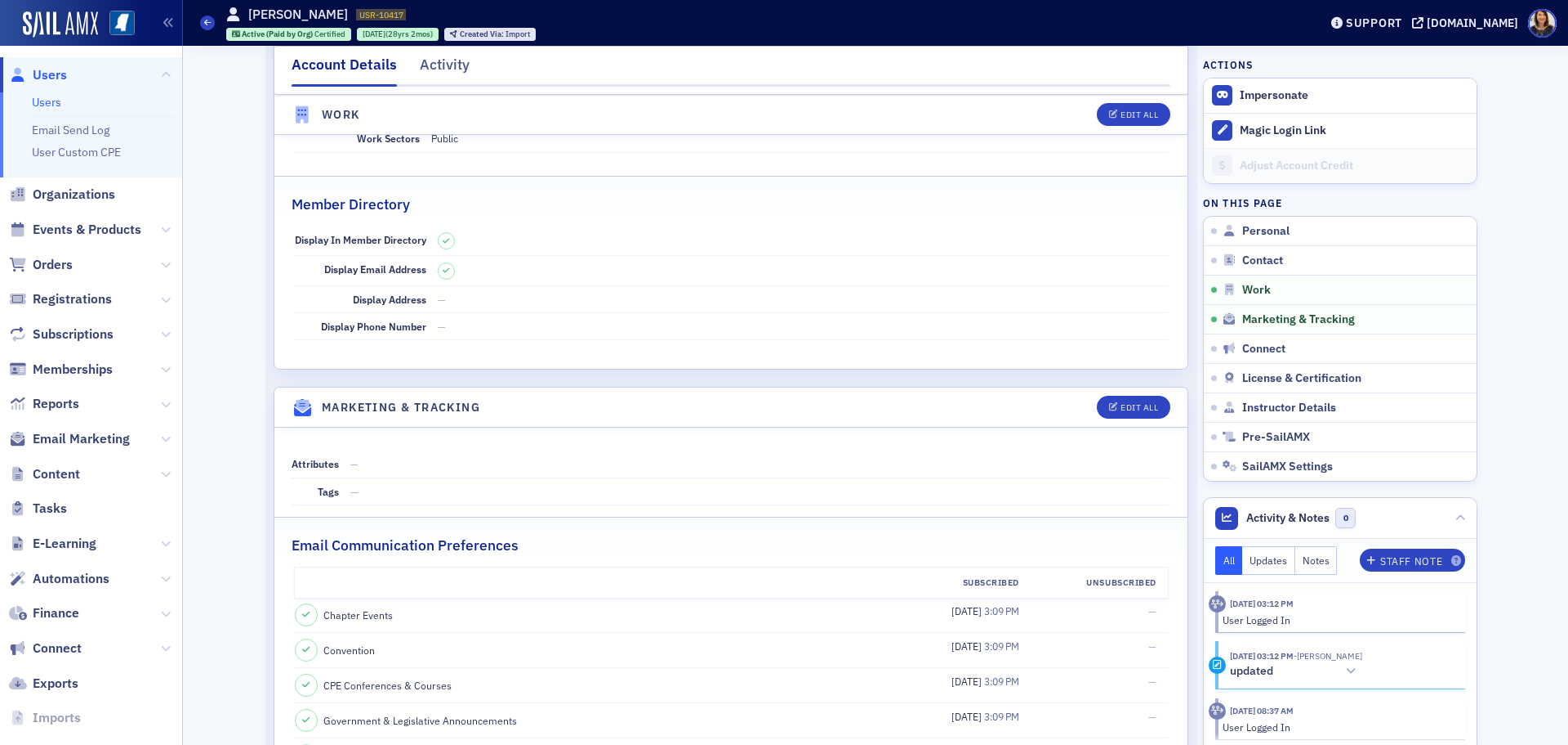
drag, startPoint x: 1554, startPoint y: 410, endPoint x: 1560, endPoint y: 366, distance: 44.4
click at [1560, 366] on div "Account Details Activity Magically Generating SailAMX AI Insights Show Regenera…" at bounding box center [876, 396] width 1386 height 699
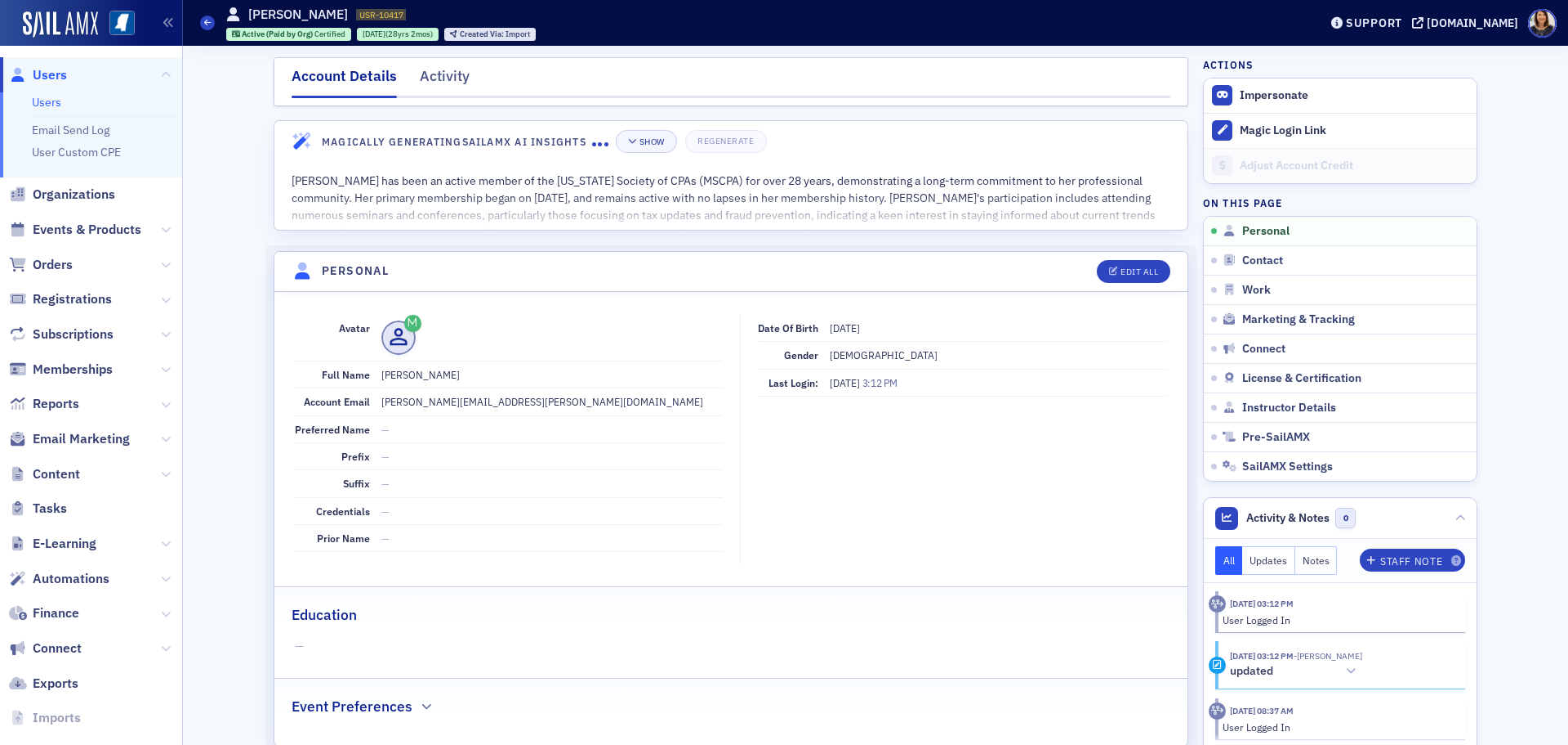
select select "US"
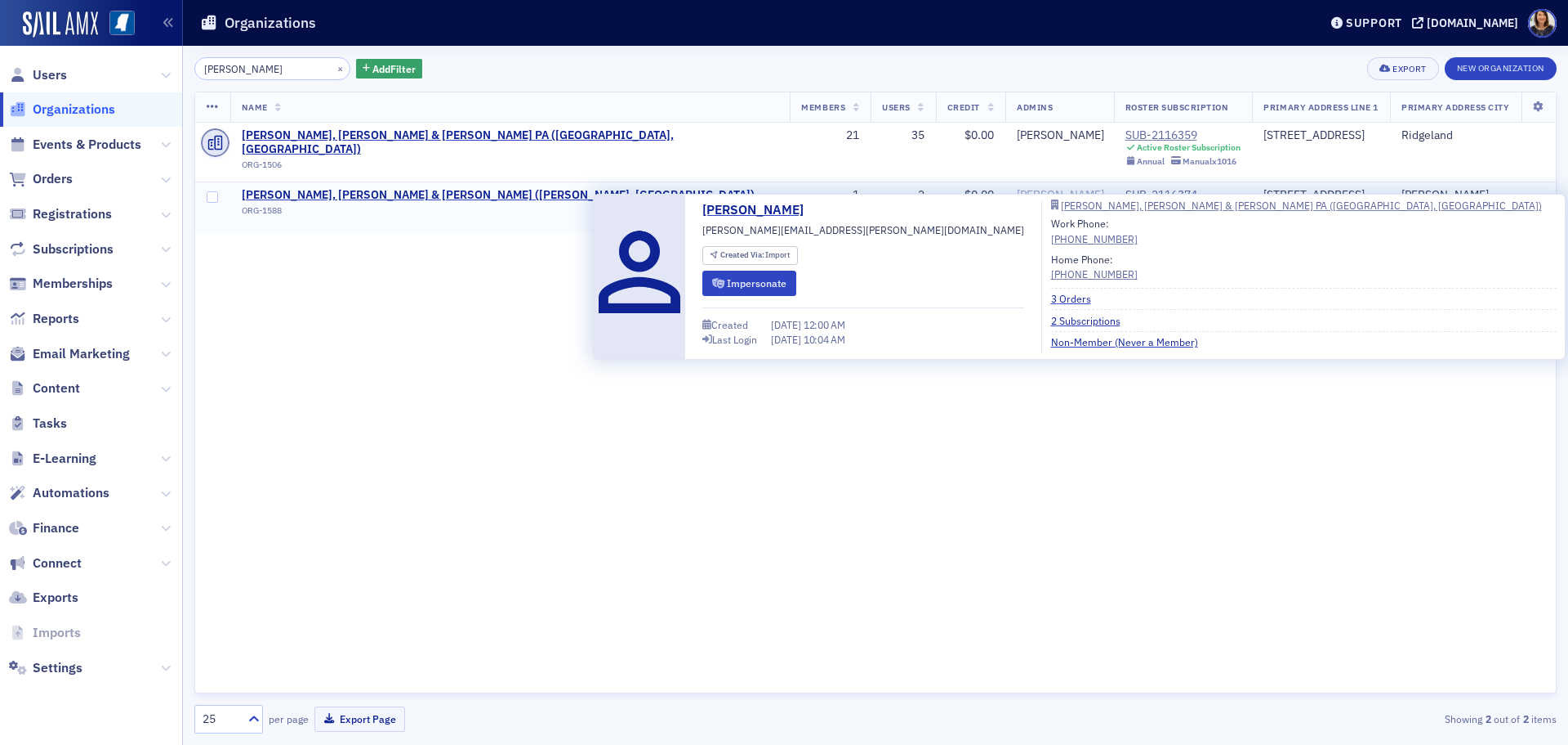
click at [1017, 188] on div "[PERSON_NAME]" at bounding box center [1060, 195] width 87 height 15
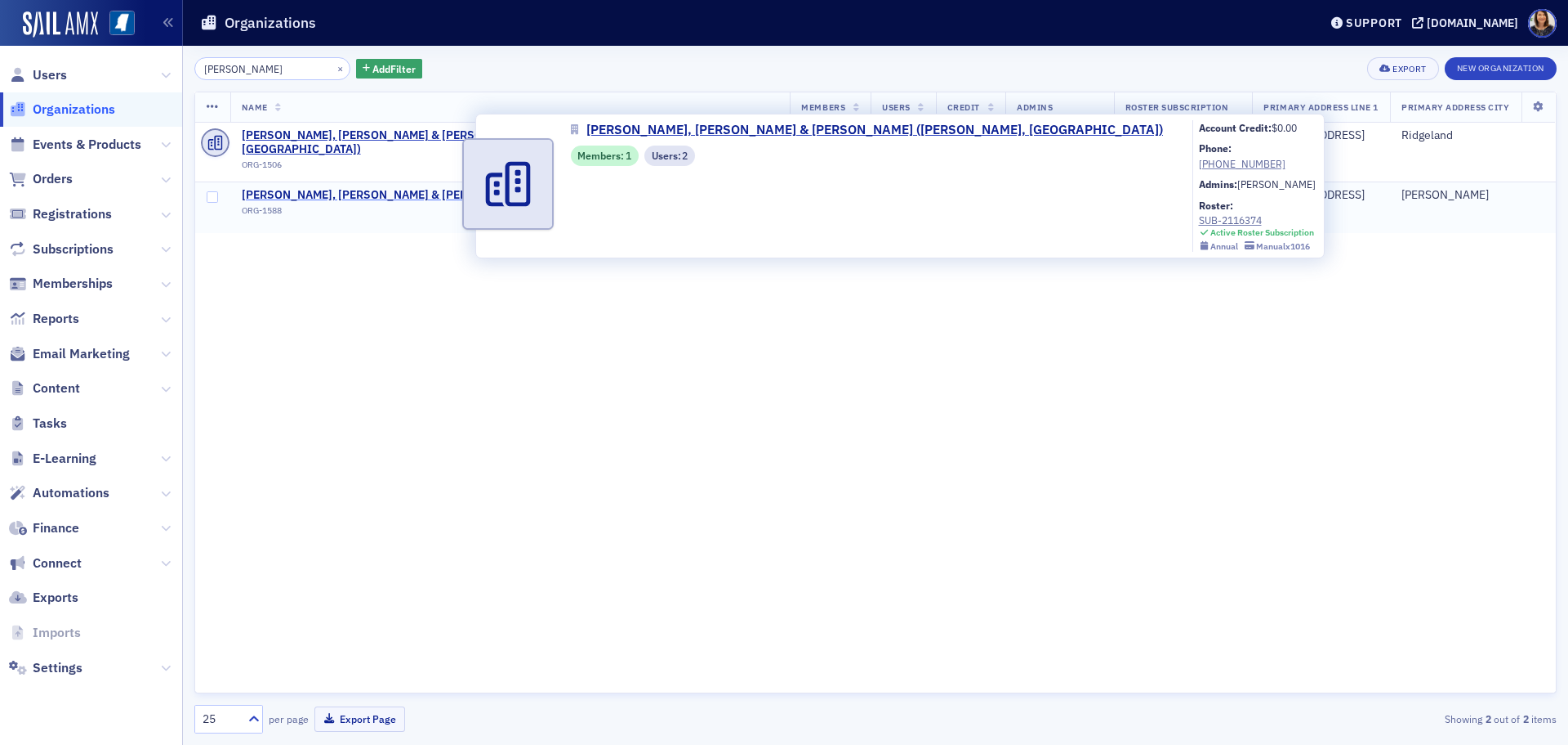
click at [335, 188] on span "[PERSON_NAME], [PERSON_NAME] & [PERSON_NAME] ([PERSON_NAME], [GEOGRAPHIC_DATA])" at bounding box center [499, 195] width 513 height 15
select select "US"
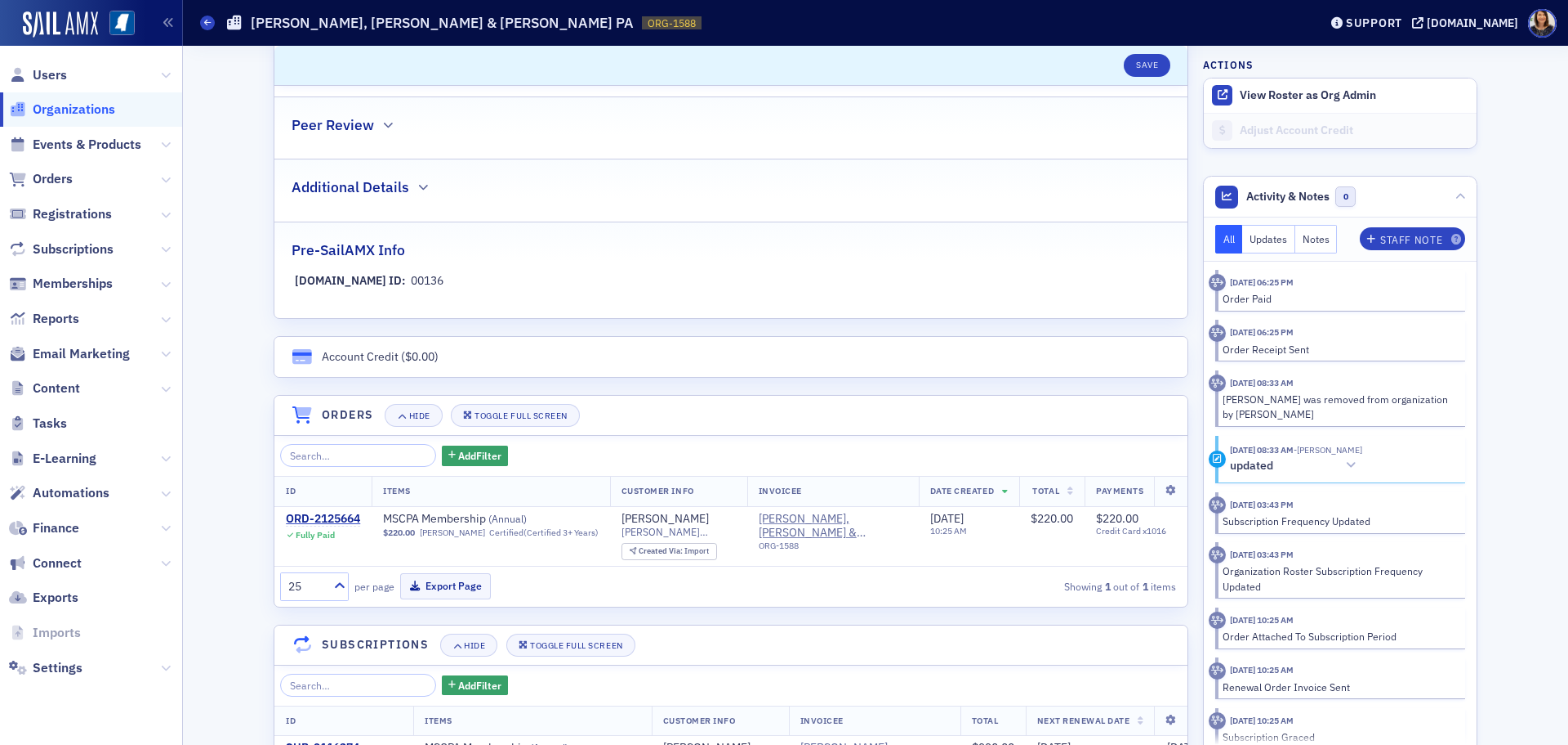
scroll to position [792, 0]
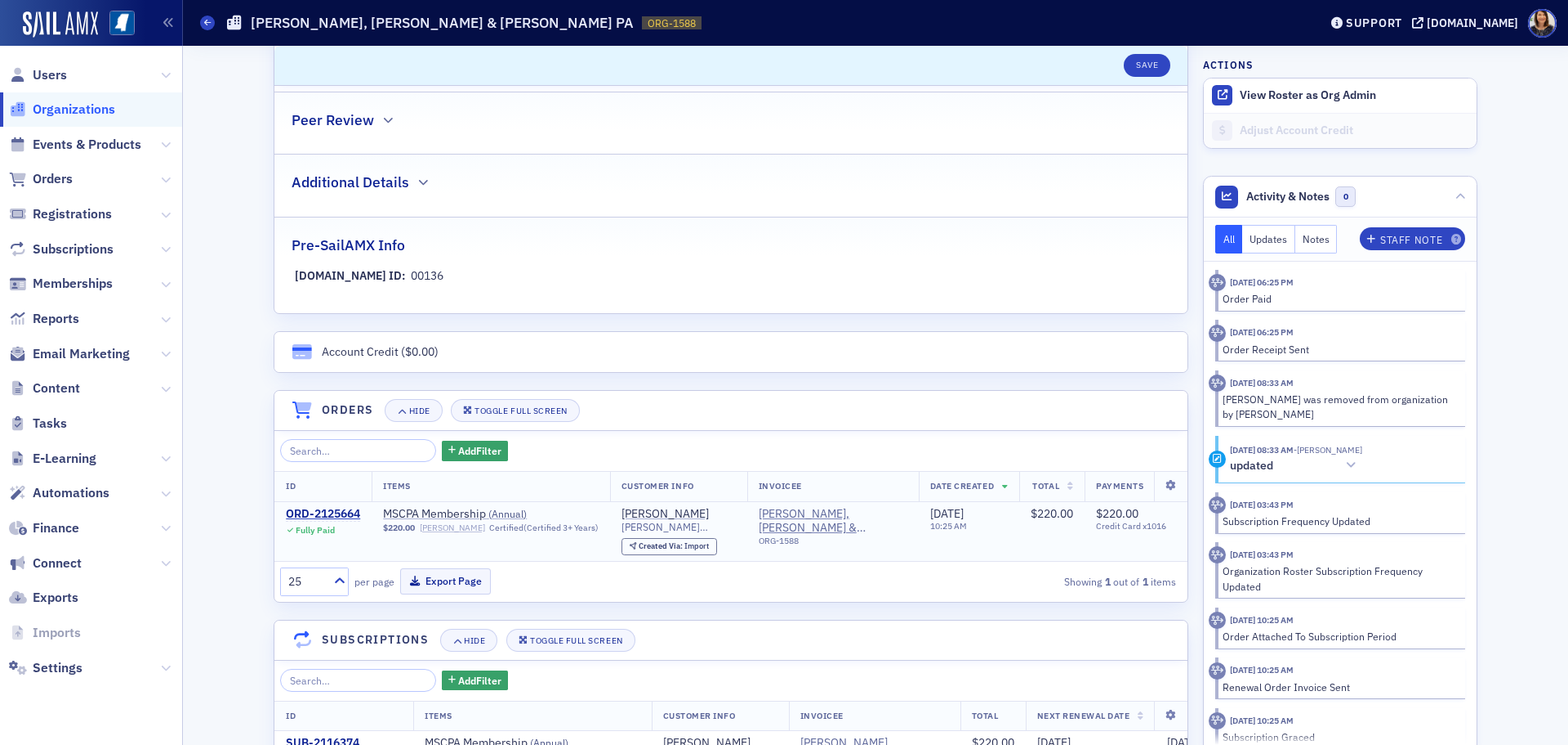
click at [431, 524] on link "[PERSON_NAME]" at bounding box center [453, 527] width 66 height 10
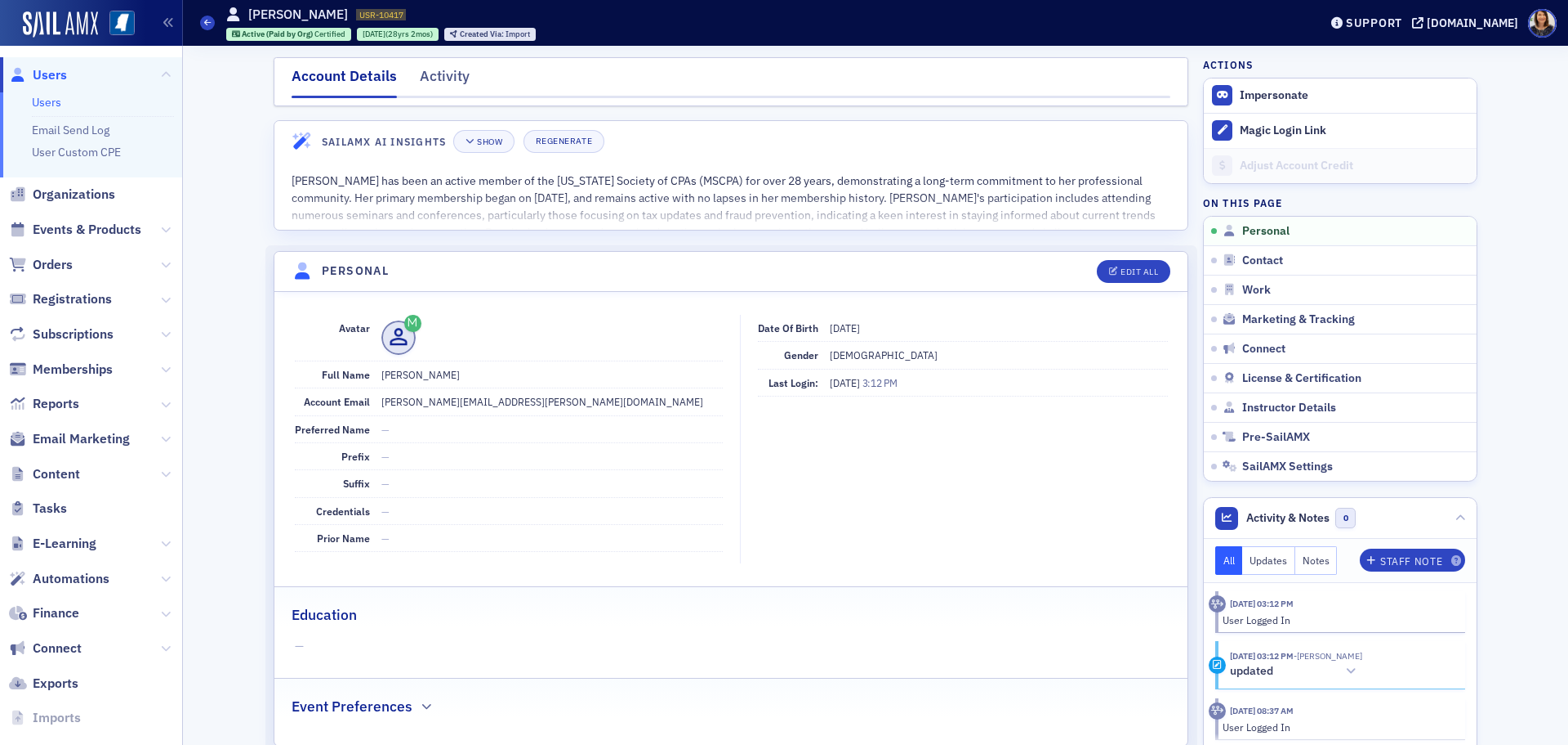
select select "US"
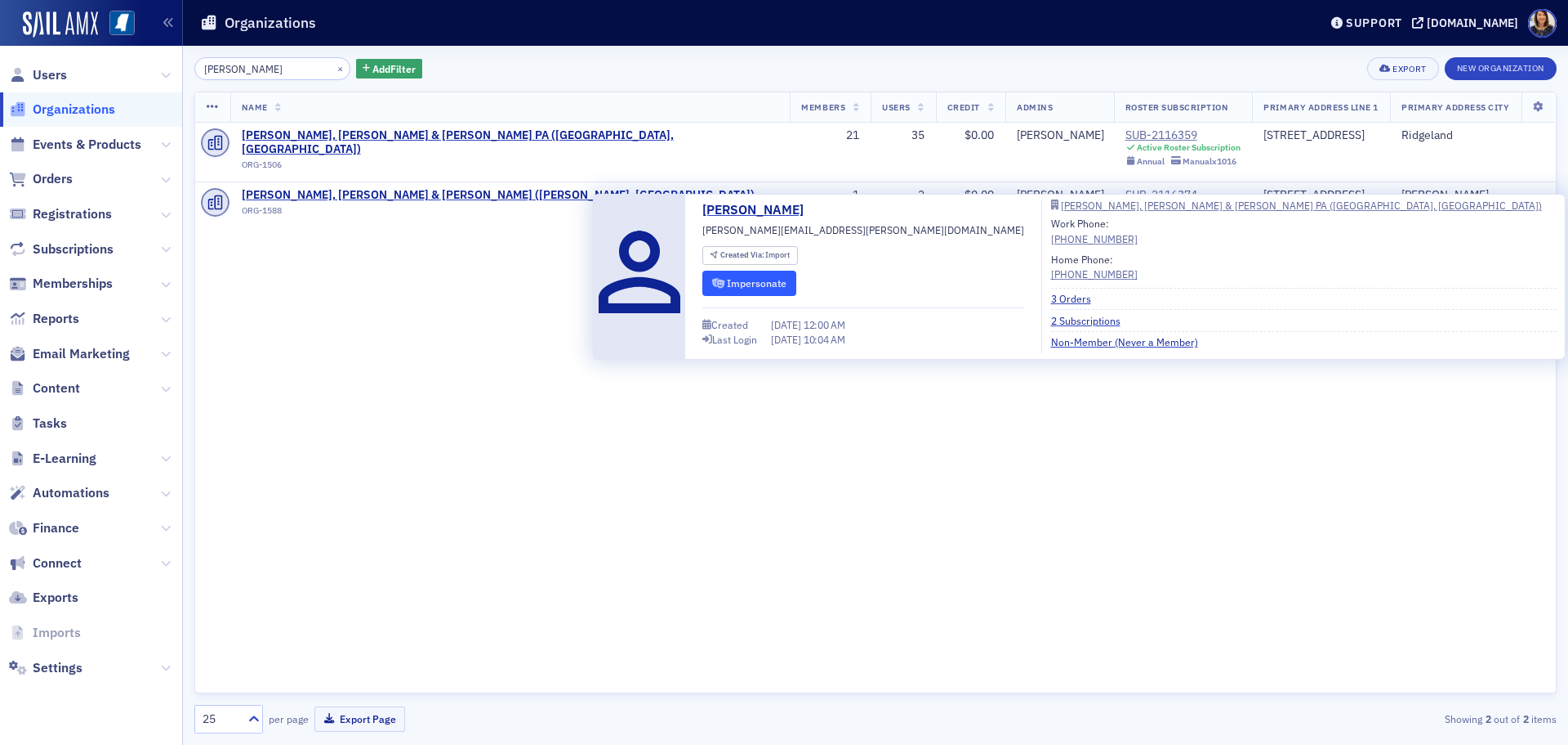
click at [748, 277] on button "Impersonate" at bounding box center [749, 283] width 94 height 25
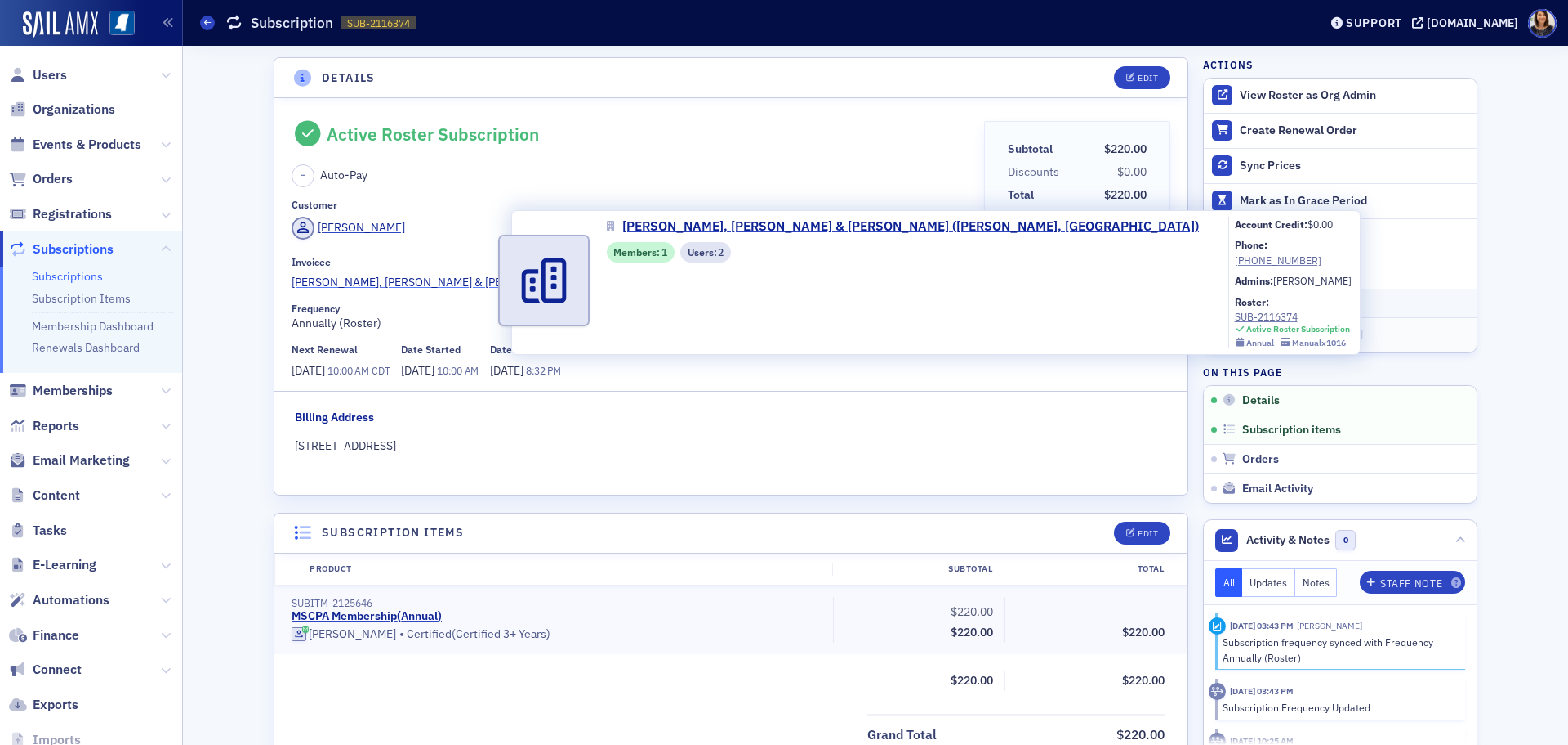
click at [392, 284] on span "[PERSON_NAME], [PERSON_NAME] & [PERSON_NAME] ([PERSON_NAME], [GEOGRAPHIC_DATA])" at bounding box center [541, 282] width 498 height 17
select select "US"
